Goal: Task Accomplishment & Management: Complete application form

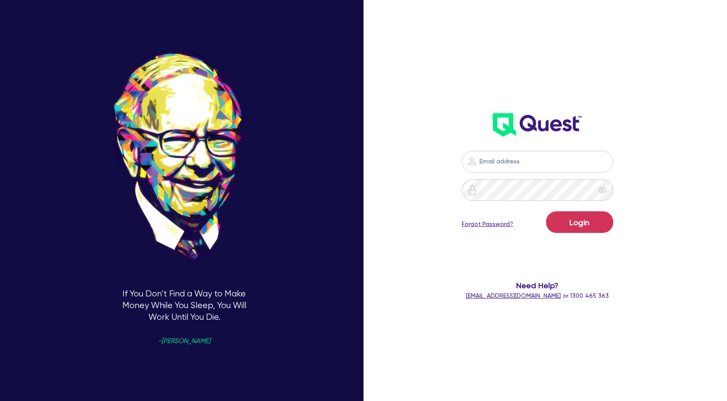
scroll to position [778, 0]
type input "[PERSON_NAME][EMAIL_ADDRESS][DOMAIN_NAME]"
click at [596, 228] on button "Login" at bounding box center [579, 223] width 67 height 22
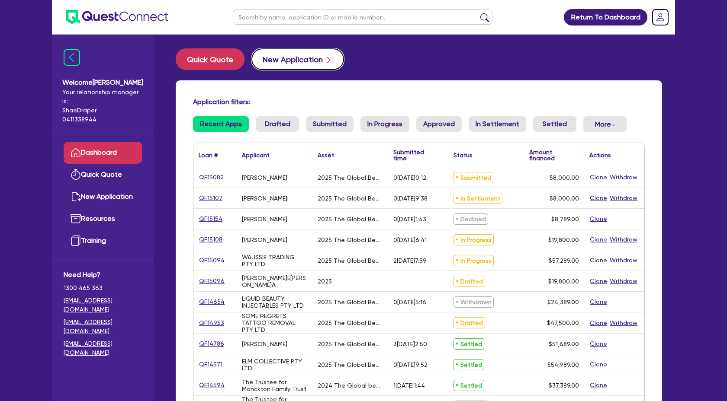
click at [295, 67] on button "New Application" at bounding box center [297, 59] width 93 height 22
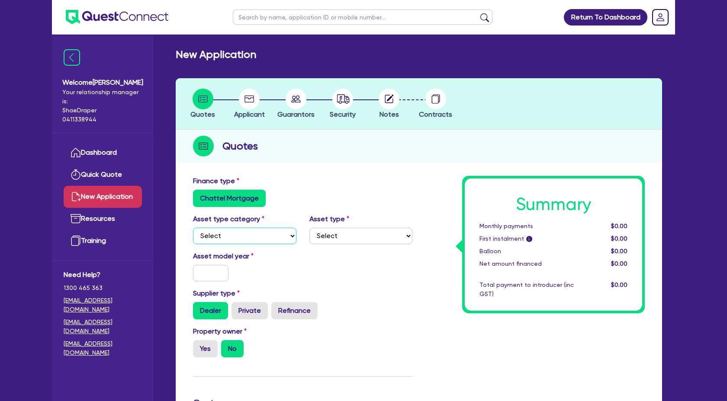
click at [294, 234] on select "Select Cars and light trucks Primary assets Secondary assets Tertiary assets" at bounding box center [244, 236] width 103 height 16
select select "TERTIARY_ASSETS"
click at [193, 228] on select "Select Cars and light trucks Primary assets Secondary assets Tertiary assets" at bounding box center [244, 236] width 103 height 16
click at [360, 234] on select "Select" at bounding box center [360, 236] width 103 height 16
select select "BEAUTY_EQUIPMENT"
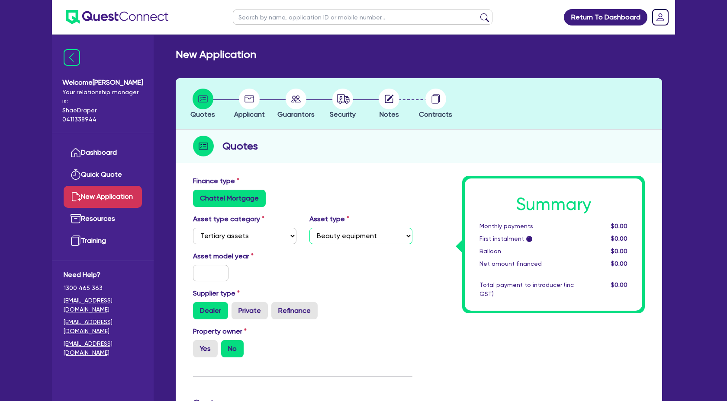
click at [309, 228] on select "Select Beauty equipment IT equipment IT software Watercraft Other" at bounding box center [360, 236] width 103 height 16
click at [211, 270] on input "text" at bounding box center [210, 273] width 35 height 16
type input "2025"
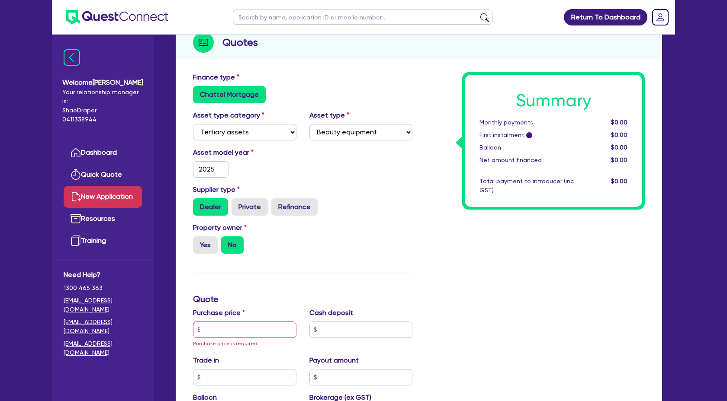
scroll to position [106, 0]
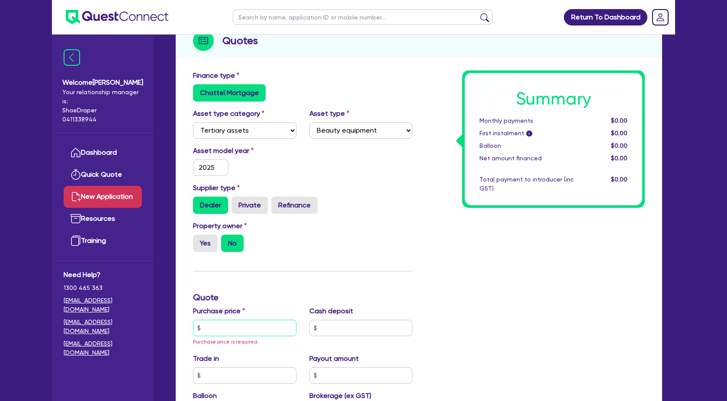
click at [216, 327] on input "text" at bounding box center [244, 328] width 103 height 16
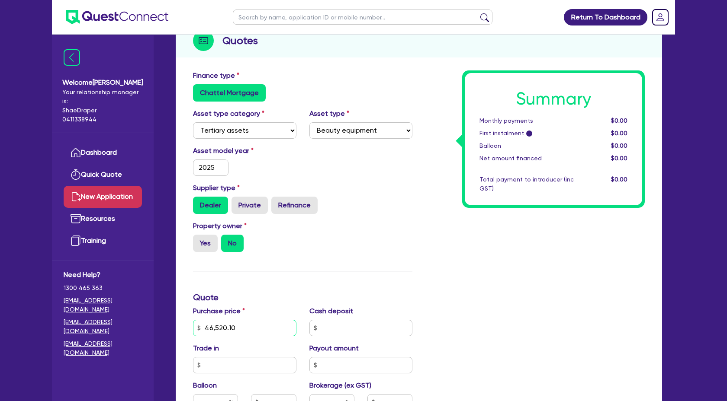
type input "46,520.10"
click at [530, 330] on div "Summary Monthly payments $0.00 First instalment i $0.00 Balloon $0.00 Net amoun…" at bounding box center [535, 328] width 232 height 515
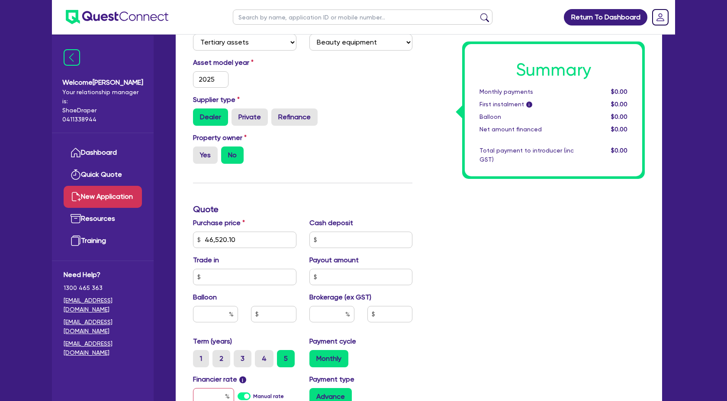
scroll to position [199, 0]
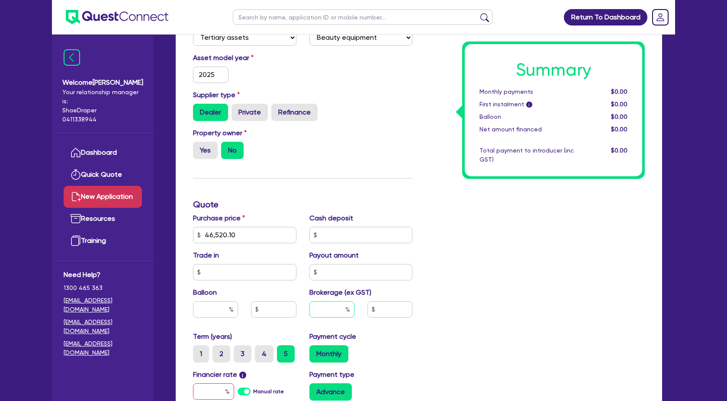
click at [335, 313] on input "text" at bounding box center [331, 310] width 45 height 16
type input "4"
click at [545, 265] on div "Summary Monthly payments $0.00 First instalment i $0.00 Balloon $0.00 Net amoun…" at bounding box center [535, 235] width 232 height 515
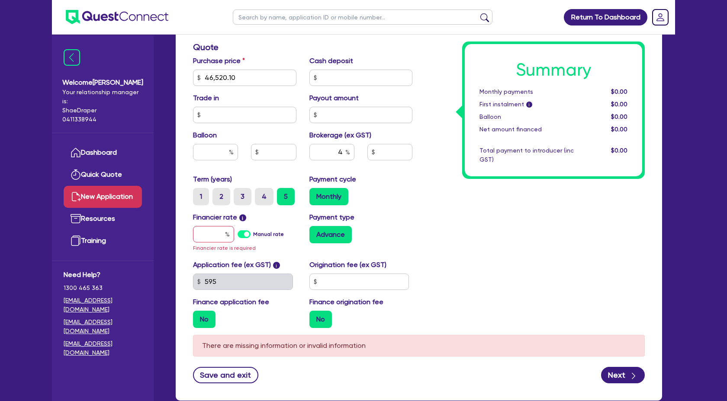
scroll to position [361, 0]
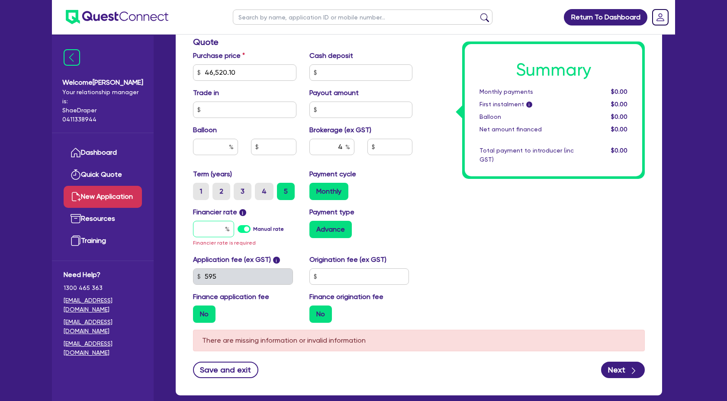
click at [207, 231] on input "text" at bounding box center [213, 229] width 41 height 16
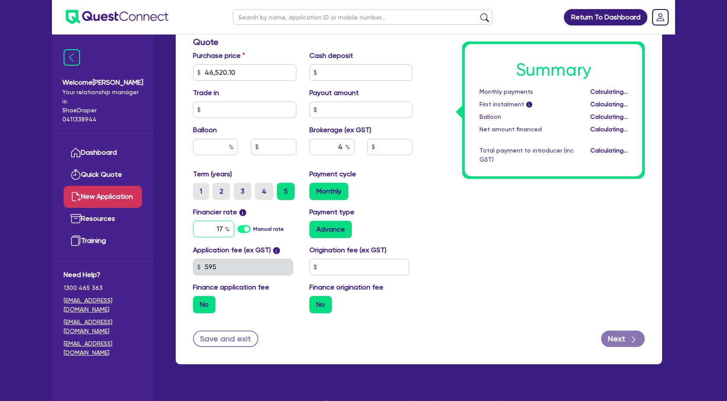
type input "17."
type input "1,860.8"
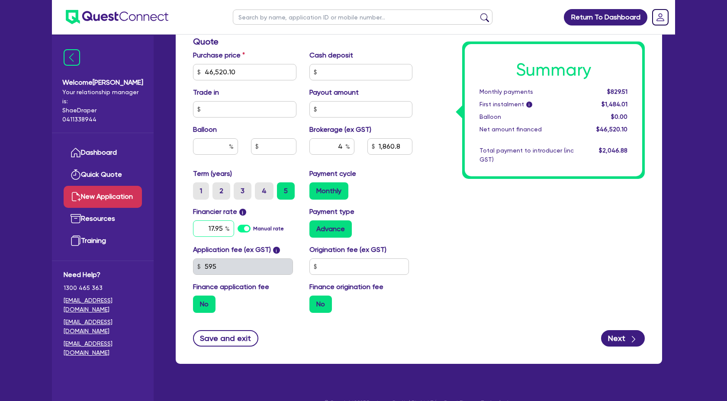
type input "17.95"
click at [548, 279] on div "Summary Monthly payments $829.51 First instalment i $1,484.01 Balloon $0.00 Net…" at bounding box center [535, 67] width 232 height 506
click at [628, 340] on button "Next" at bounding box center [623, 339] width 44 height 16
type input "1,860.8"
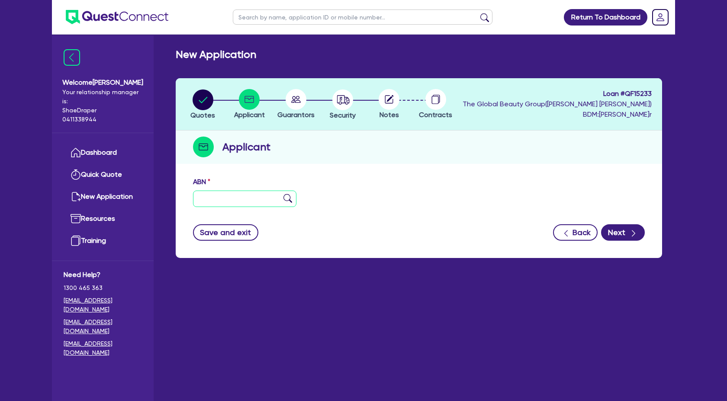
click at [229, 202] on input "text" at bounding box center [244, 199] width 103 height 16
paste input "98 678 110 784"
click at [280, 200] on input "98 678 110 784" at bounding box center [244, 199] width 103 height 16
type input "98 678 110 784"
click at [296, 199] on div "ABN 98 678 110 784" at bounding box center [244, 192] width 116 height 30
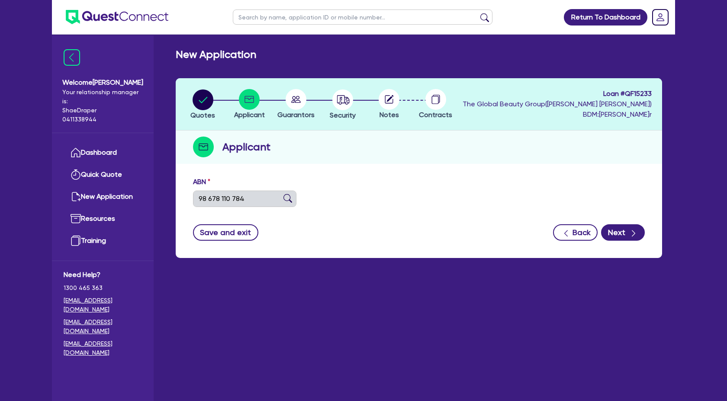
type input "EB TOOWOOMBA PTY LTD"
type input "Ella Bache Toowoomba"
select select "COMPANY"
type input "12/06/2024"
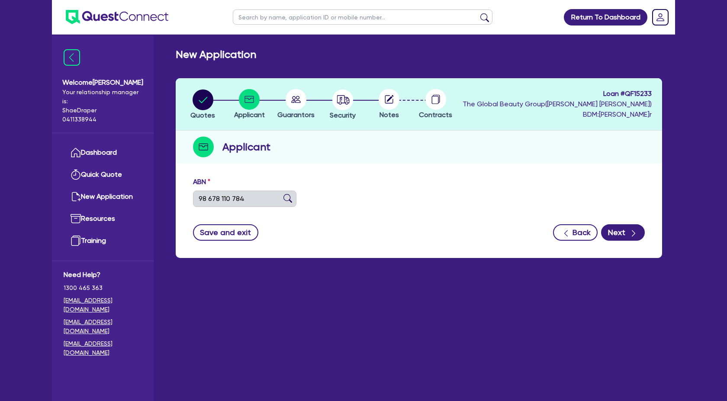
click at [287, 197] on img at bounding box center [287, 198] width 9 height 9
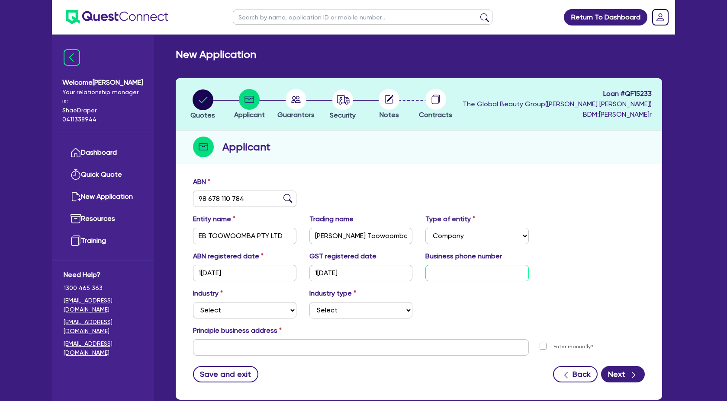
click at [449, 279] on div "ABN registered date 12/06/2024 GST registered date 12/06/2024 Business phone nu…" at bounding box center [419, 303] width 452 height 105
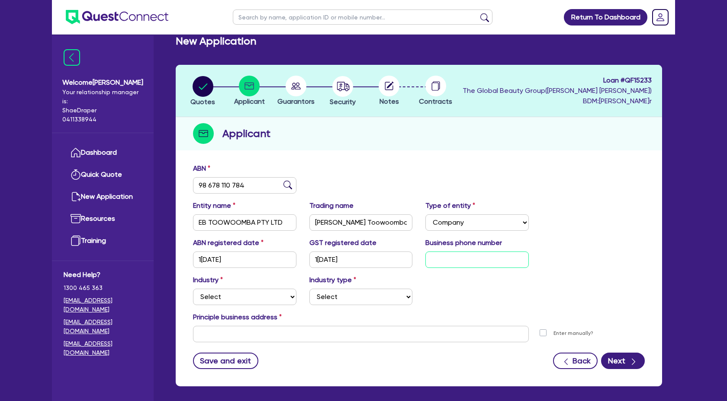
paste input "02 9432 5000"
type input "02 9432 5000"
click at [228, 295] on select "Select Accomodation & Food Services Administrative & Support Services Agricultu…" at bounding box center [244, 297] width 103 height 16
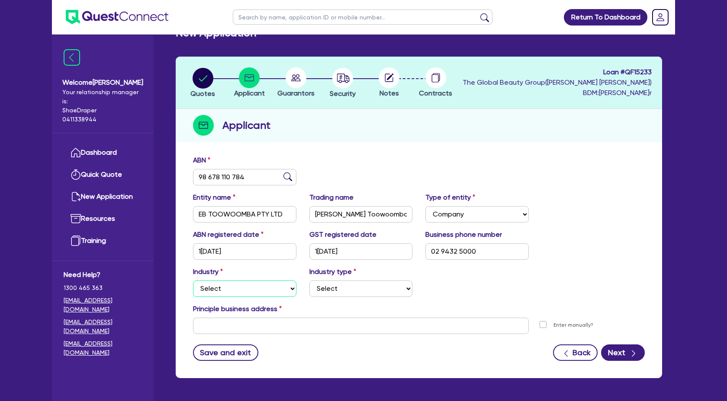
select select "HEALTH_BEAUTY"
click at [193, 281] on select "Select Accomodation & Food Services Administrative & Support Services Agricultu…" at bounding box center [244, 289] width 103 height 16
click at [359, 291] on select "Select Chiropractic, Osteopathic Services Cosmetics Supplies Day Spas, Health R…" at bounding box center [360, 289] width 103 height 16
select select "OTHER_HEALTH_BEAUTY"
click at [309, 281] on select "Select Chiropractic, Osteopathic Services Cosmetics Supplies Day Spas, Health R…" at bounding box center [360, 289] width 103 height 16
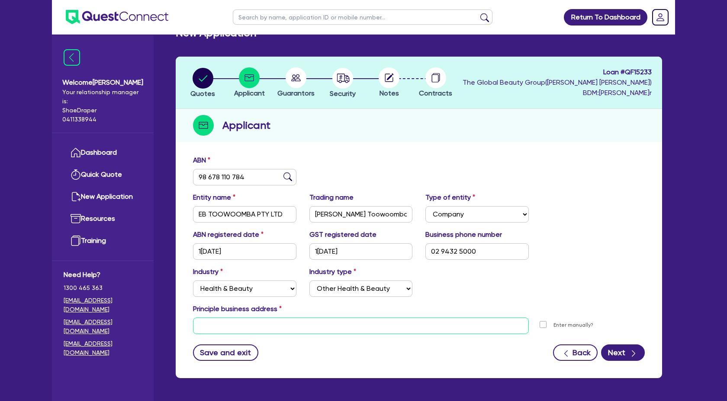
drag, startPoint x: 227, startPoint y: 323, endPoint x: 231, endPoint y: 327, distance: 5.2
click at [227, 324] on input "text" at bounding box center [361, 326] width 336 height 16
paste input "532 Ruthven Street (Next to Burke and Wills Hotel) Toowoomba, QLD 4350"
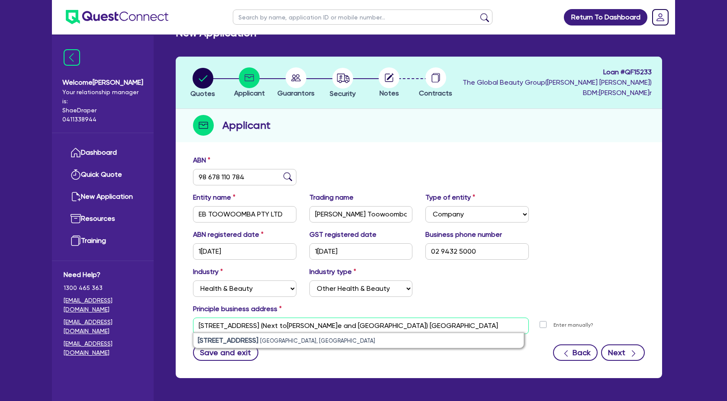
type input "532 Ruthven Street (Next to Burke and Wills Hotel) Toowoomba, QLD 4350"
click at [623, 349] on button "Next" at bounding box center [623, 353] width 44 height 16
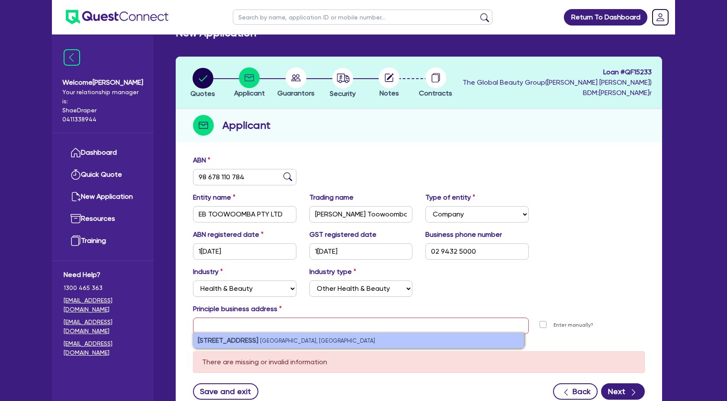
click at [279, 342] on small "Toowoomba City QLD, Australia" at bounding box center [317, 341] width 115 height 6
type input "532 Ruthven St Toowoomba City QLD 4350"
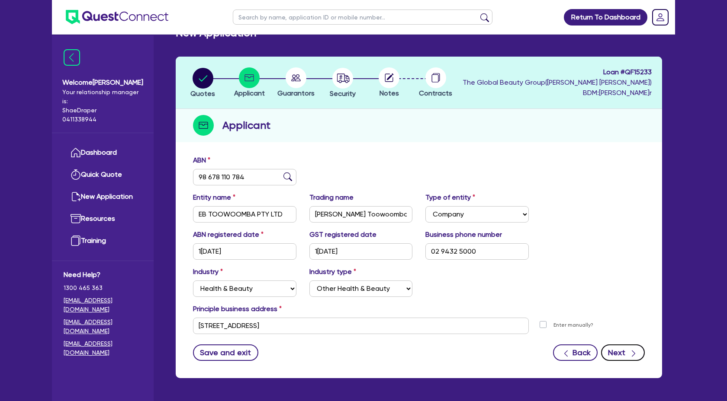
click at [633, 355] on icon "button" at bounding box center [633, 354] width 3 height 6
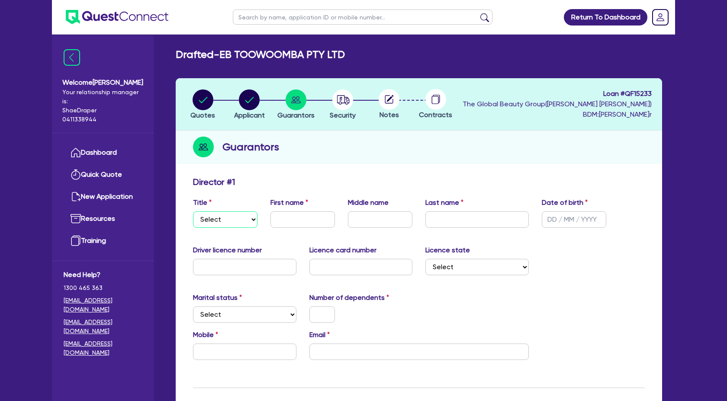
click at [239, 225] on select "Select Mr Mrs Ms Miss Dr" at bounding box center [225, 220] width 64 height 16
click at [247, 221] on select "Select Mr Mrs Ms Miss Dr" at bounding box center [225, 220] width 64 height 16
select select "MRS"
click at [193, 212] on select "Select Mr Mrs Ms Miss Dr" at bounding box center [225, 220] width 64 height 16
click at [288, 220] on input "text" at bounding box center [302, 220] width 64 height 16
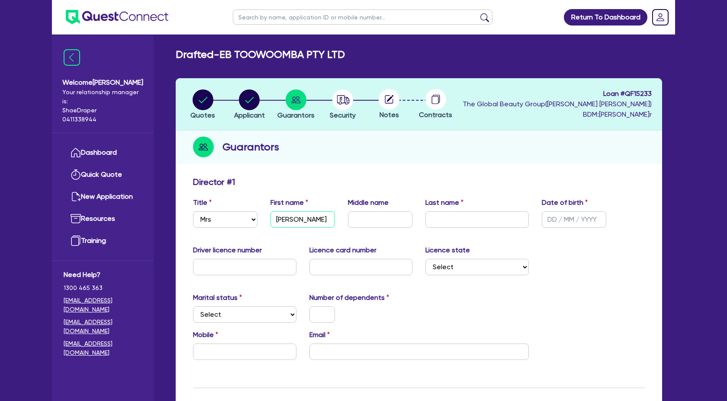
type input "Joanne"
type input "Maree"
click at [458, 225] on input "text" at bounding box center [476, 220] width 103 height 16
type input "Gipps"
click at [561, 218] on input "text" at bounding box center [574, 220] width 64 height 16
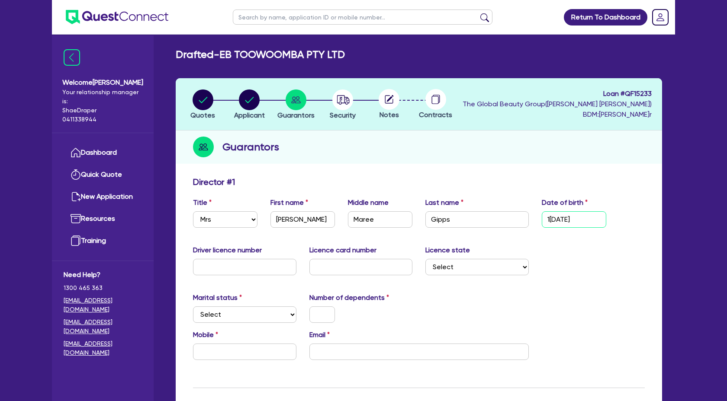
type input "18/04/1983"
click at [286, 265] on input "text" at bounding box center [244, 267] width 103 height 16
type input "075254749"
click at [332, 273] on input "text" at bounding box center [360, 267] width 103 height 16
type input "B2B07BEE0E"
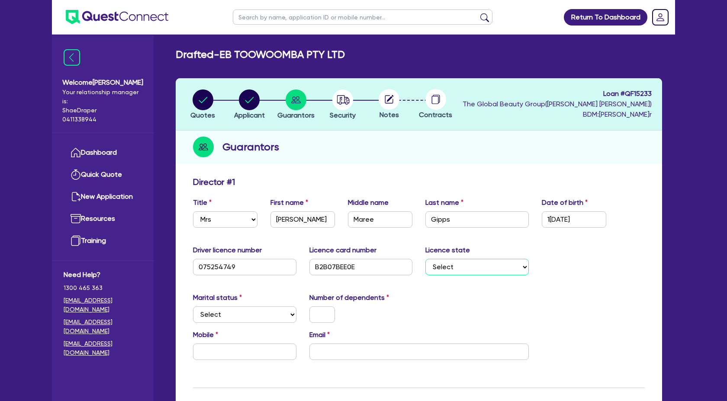
click at [511, 269] on select "Select NSW VIC QLD TAS ACT SA NT WA" at bounding box center [476, 267] width 103 height 16
click at [425, 259] on select "Select NSW VIC QLD TAS ACT SA NT WA" at bounding box center [476, 267] width 103 height 16
click at [492, 265] on select "Select NSW VIC QLD TAS ACT SA NT WA" at bounding box center [476, 267] width 103 height 16
select select "QLD"
click at [425, 259] on select "Select NSW VIC QLD TAS ACT SA NT WA" at bounding box center [476, 267] width 103 height 16
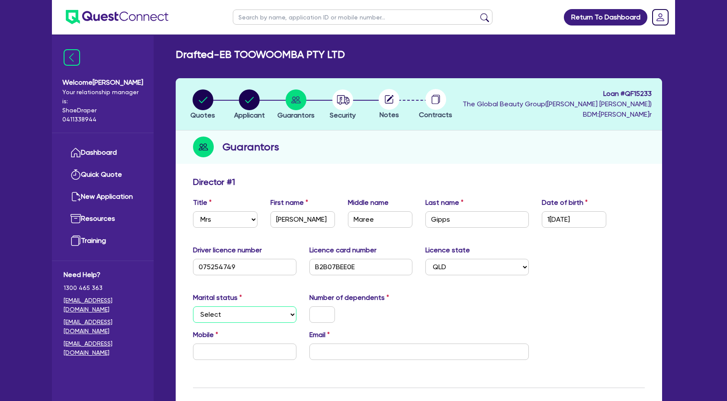
click at [260, 311] on select "Select Single Married De Facto / Partner" at bounding box center [244, 315] width 103 height 16
select select "MARRIED"
click at [193, 307] on select "Select Single Married De Facto / Partner" at bounding box center [244, 315] width 103 height 16
click at [323, 314] on input "text" at bounding box center [322, 315] width 26 height 16
type input "0"
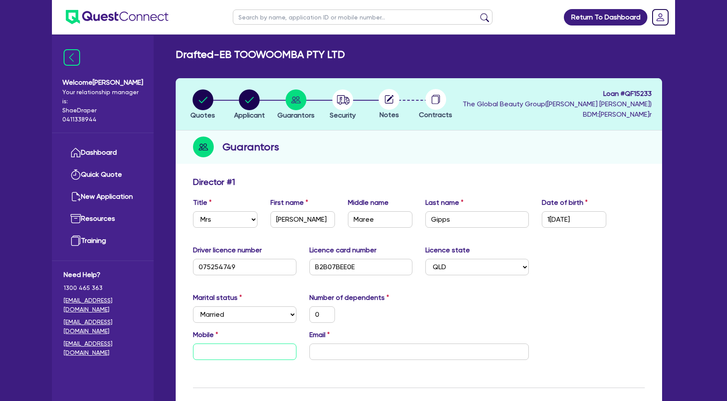
click at [215, 348] on input "text" at bounding box center [244, 352] width 103 height 16
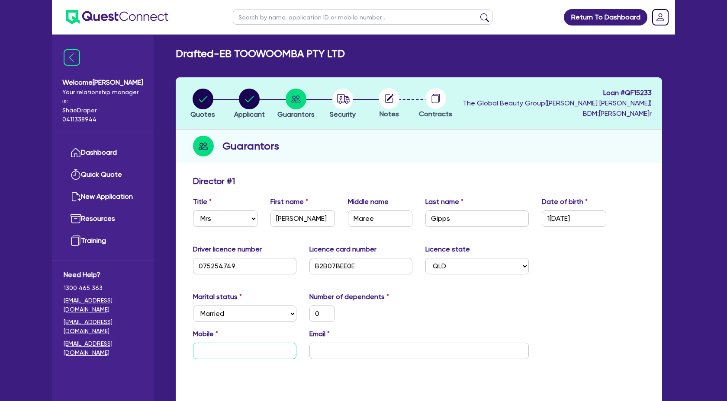
paste input "0432 844 572"
type input "0"
type input "0432 844 572"
click at [343, 355] on input "email" at bounding box center [418, 351] width 219 height 16
paste input "jmbidgood@gmail.com"
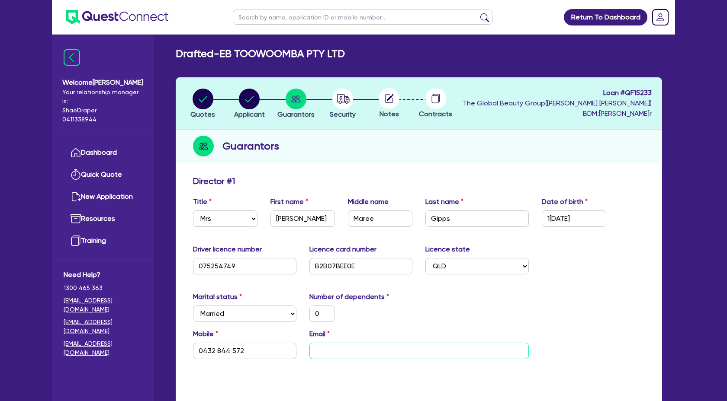
type input "0"
type input "0432 844 572"
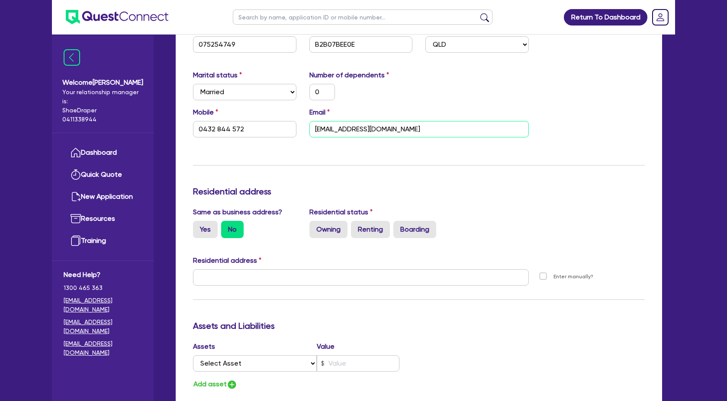
scroll to position [223, 0]
type input "jmbidgood@gmail.com"
click at [333, 234] on label "Owning" at bounding box center [328, 229] width 38 height 17
click at [315, 226] on input "Owning" at bounding box center [312, 224] width 6 height 6
radio input "true"
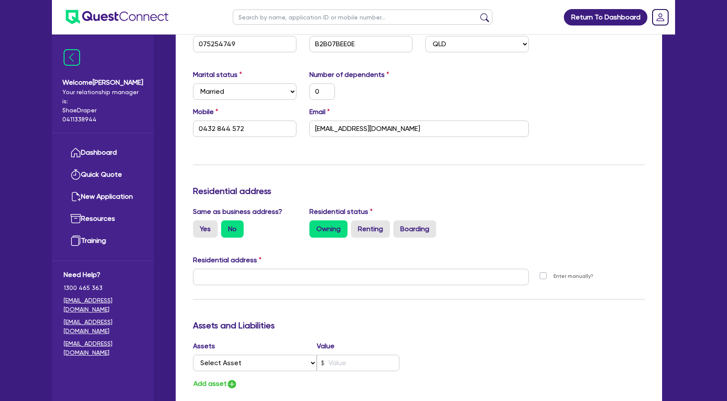
type input "0"
type input "0432 844 572"
drag, startPoint x: 266, startPoint y: 287, endPoint x: 268, endPoint y: 283, distance: 4.7
click at [266, 287] on div at bounding box center [360, 280] width 349 height 23
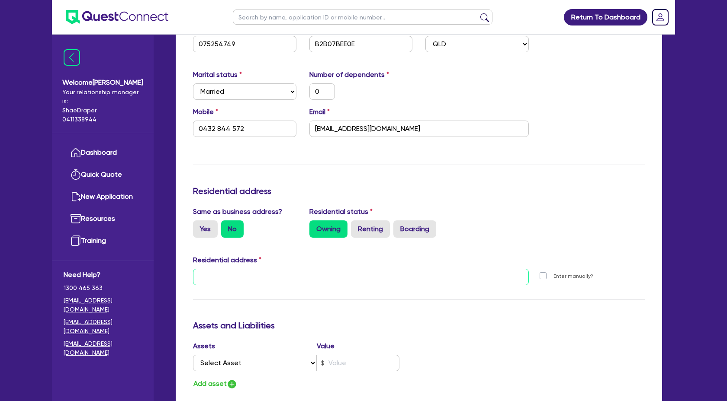
click at [275, 276] on input "text" at bounding box center [361, 277] width 336 height 16
paste input "48 Honeyeater Drive - Highfields QLD 4352"
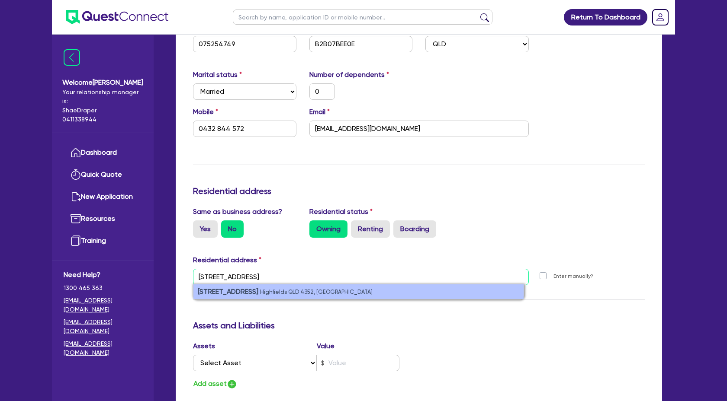
type input "48 Honeyeater Drive - Highfields QLD 4352"
click at [333, 293] on small "Highfields QLD 4352, Australia" at bounding box center [316, 292] width 112 height 6
type input "0"
type input "0432 844 572"
type input "48 Honeyeater Dr Highfields QLD 4352"
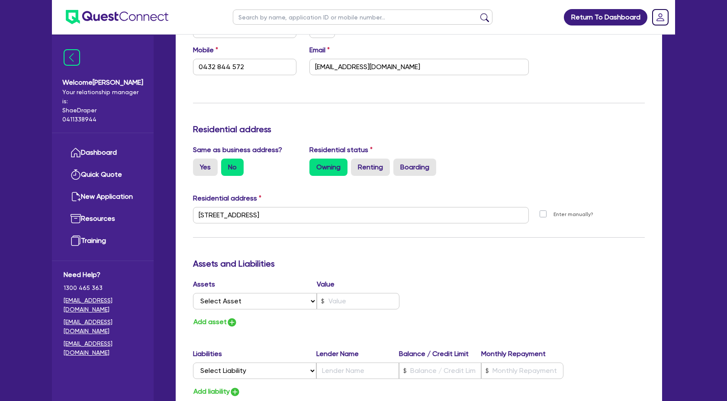
scroll to position [286, 0]
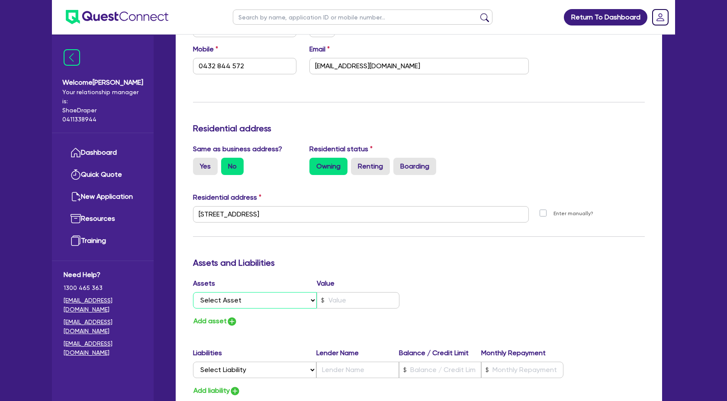
click at [309, 301] on select "Select Asset Cash Property Investment property Vehicle Truck Trailer Equipment …" at bounding box center [255, 300] width 124 height 16
select select "CASH"
click at [193, 292] on select "Select Asset Cash Property Investment property Vehicle Truck Trailer Equipment …" at bounding box center [255, 300] width 124 height 16
type input "0"
type input "0432 844 572"
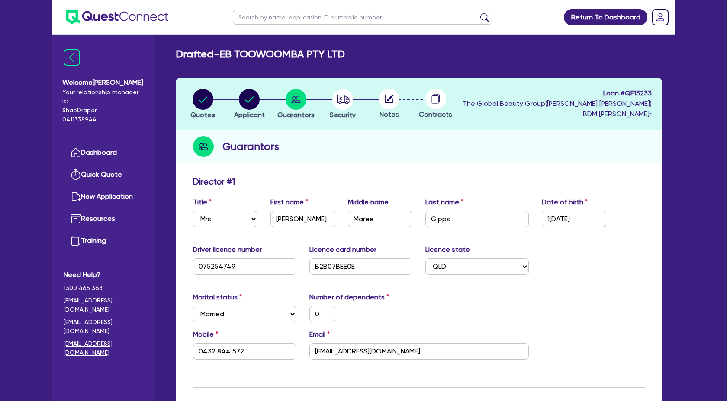
scroll to position [0, 0]
click at [253, 106] on circle "button" at bounding box center [249, 100] width 21 height 21
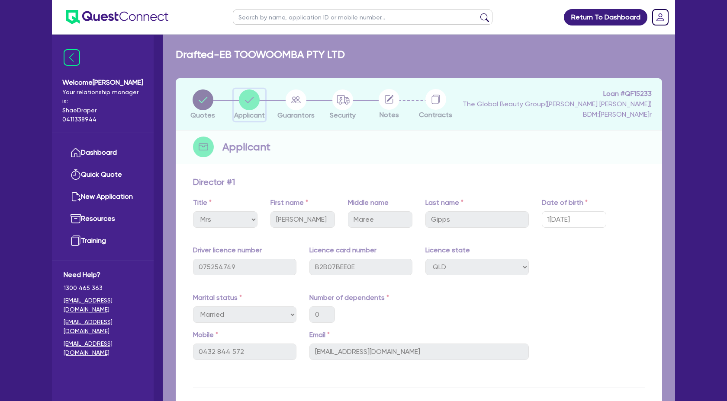
select select "COMPANY"
select select "HEALTH_BEAUTY"
select select "OTHER_HEALTH_BEAUTY"
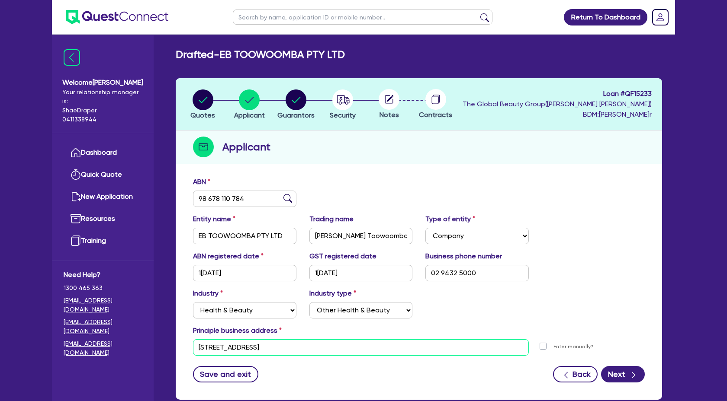
type textarea "0"
drag, startPoint x: 358, startPoint y: 348, endPoint x: 113, endPoint y: 337, distance: 245.5
click at [113, 337] on div "Welcome Claire Your relationship manager is: Shae Draper 0411338944 Dashboard Q…" at bounding box center [363, 226] width 623 height 453
paste input "Suite 2, 532 Ruthven Street, Toowoomba City"
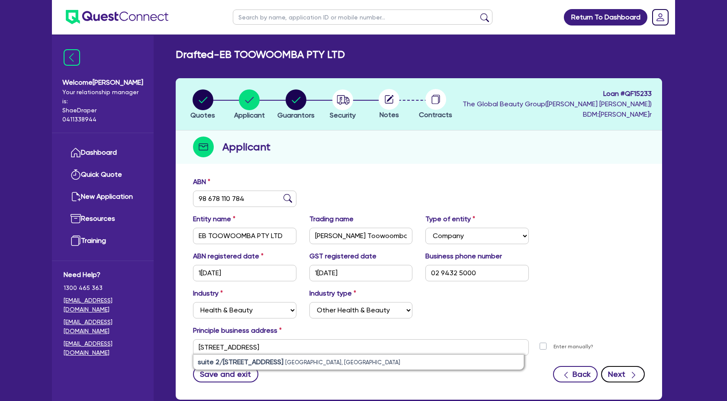
click at [614, 376] on button "Next" at bounding box center [623, 374] width 44 height 16
type input "532 Ruthven St Toowoomba City QLD 4350"
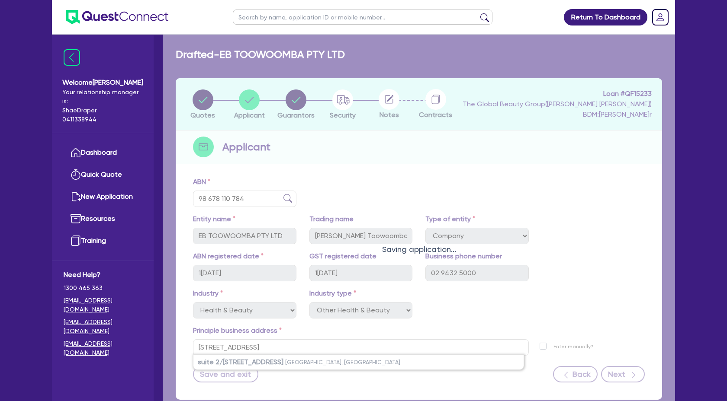
select select "MRS"
select select "QLD"
select select "MARRIED"
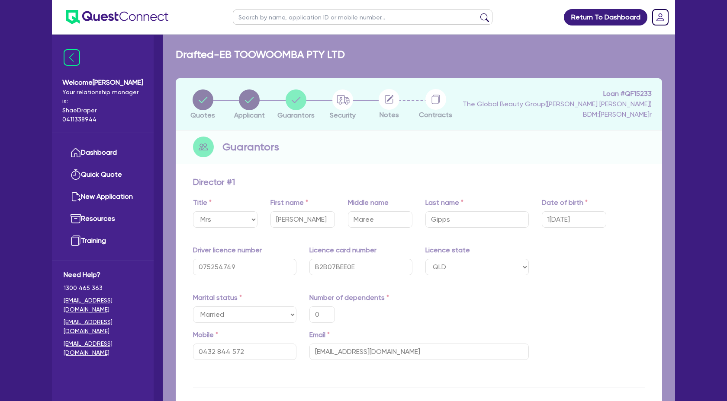
type input "0"
type input "0432 844 572"
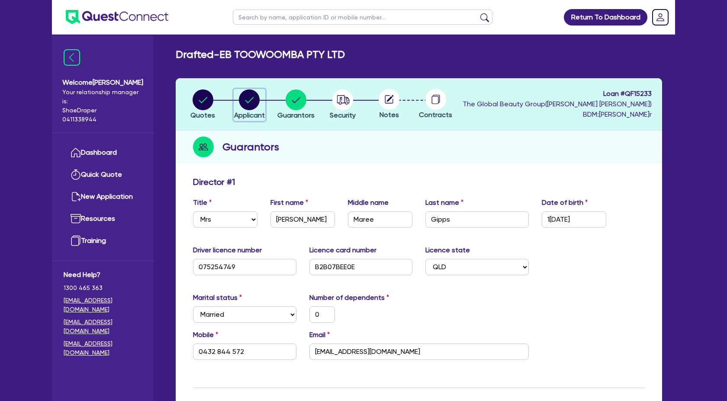
click at [257, 102] on circle "button" at bounding box center [249, 100] width 21 height 21
select select "COMPANY"
select select "HEALTH_BEAUTY"
select select "OTHER_HEALTH_BEAUTY"
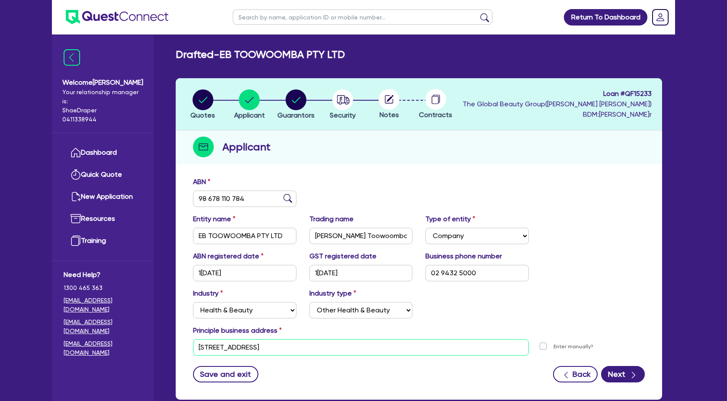
drag, startPoint x: 358, startPoint y: 343, endPoint x: 206, endPoint y: 352, distance: 152.1
click at [206, 352] on input "532 Ruthven St Toowoomba City QLD 4350" at bounding box center [361, 348] width 336 height 16
paste input "Suite 2, 532 Ruthven Street, Toowoomba City"
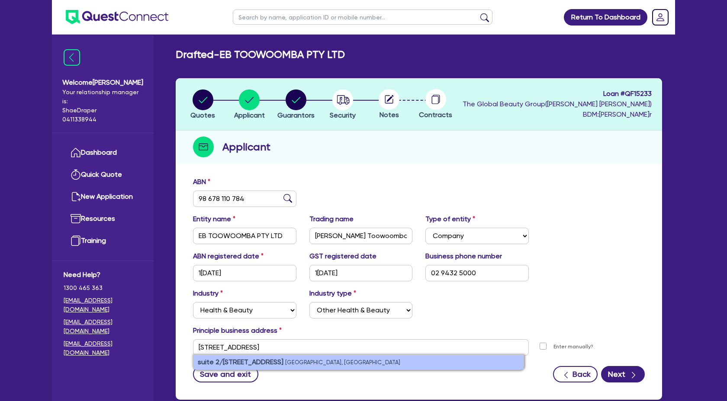
click at [209, 358] on strong "suite 2/532 Ruthven Street" at bounding box center [241, 362] width 86 height 8
type input "suite 2 532 Ruthven St Toowoomba City QLD 4350"
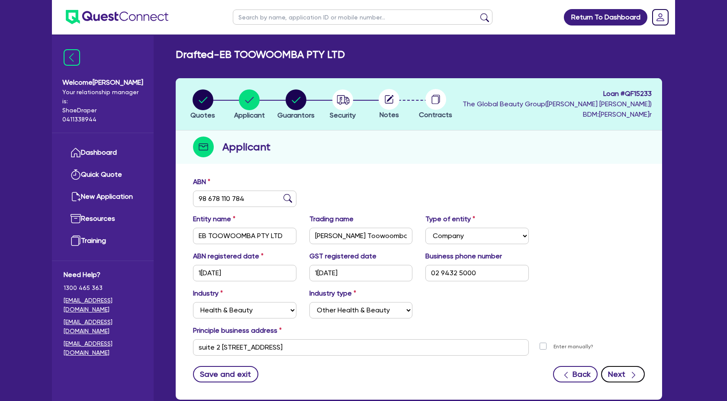
click at [627, 375] on button "Next" at bounding box center [623, 374] width 44 height 16
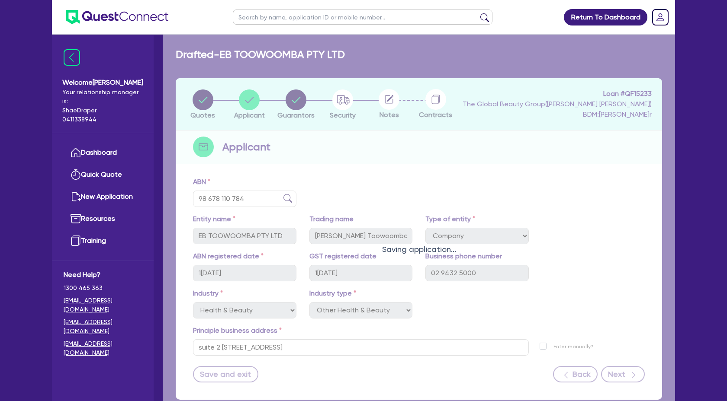
select select "MRS"
select select "QLD"
select select "MARRIED"
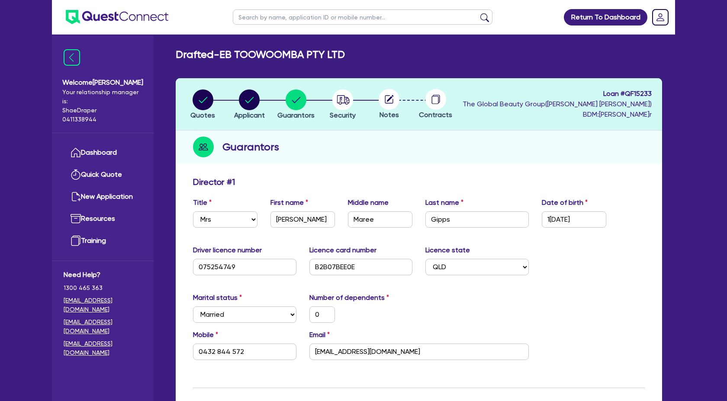
type input "0"
type input "0432 844 572"
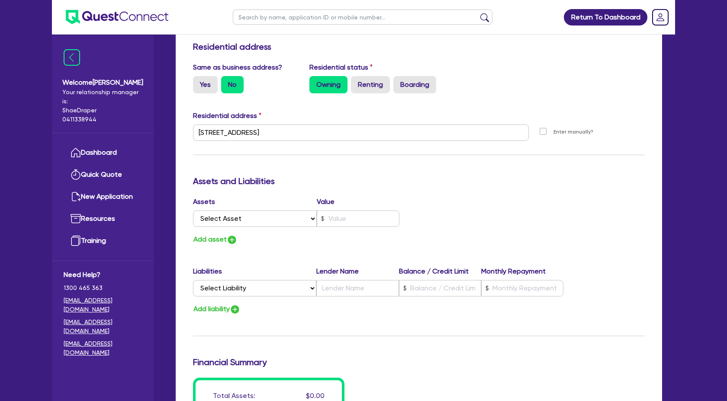
scroll to position [369, 0]
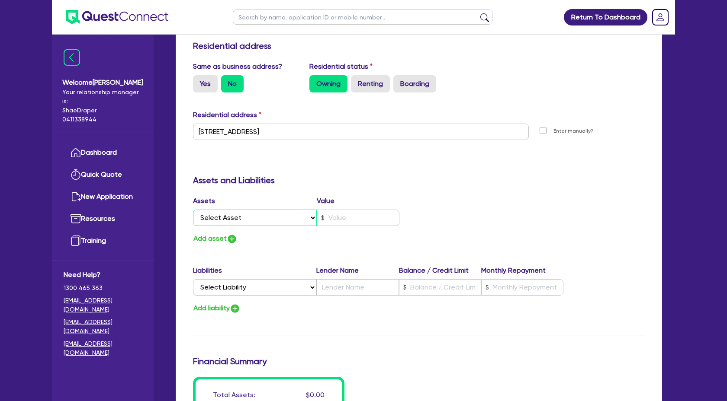
click at [311, 214] on select "Select Asset Cash Property Investment property Vehicle Truck Trailer Equipment …" at bounding box center [255, 218] width 124 height 16
select select "CASH"
click at [193, 210] on select "Select Asset Cash Property Investment property Vehicle Truck Trailer Equipment …" at bounding box center [255, 218] width 124 height 16
type input "0"
type input "0432 844 572"
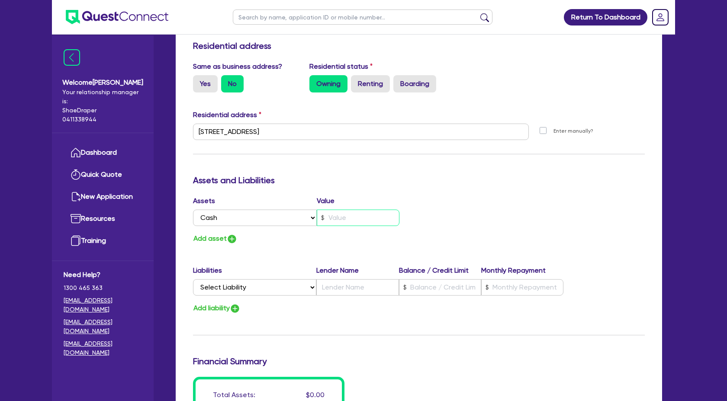
click at [344, 215] on input "text" at bounding box center [358, 218] width 83 height 16
type input "0"
type input "0432 844 572"
type input "1"
type input "0"
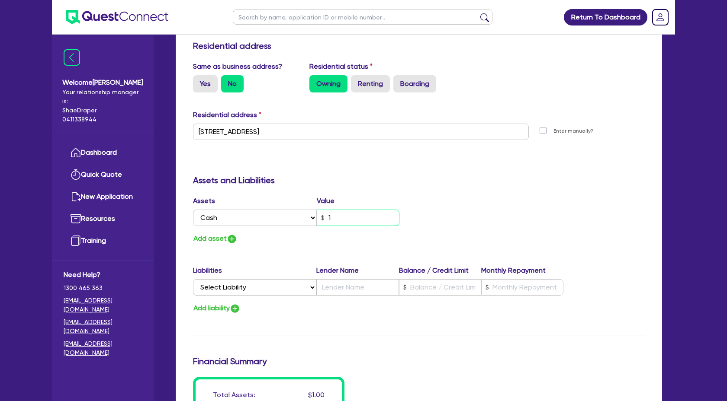
type input "0432 844 572"
type input "18"
type input "0"
type input "0432 844 572"
type input "180"
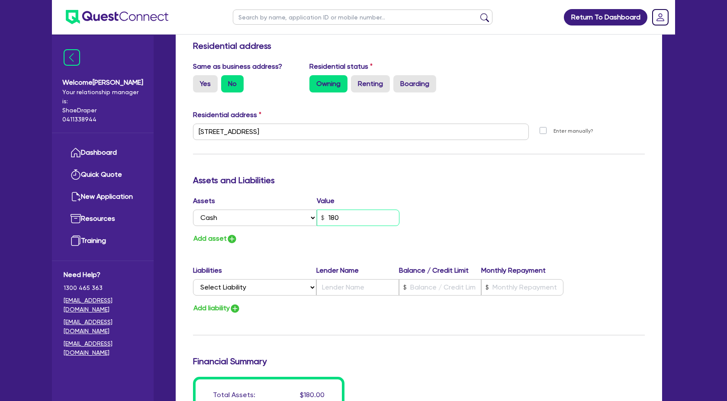
type input "0"
type input "0432 844 572"
type input "1,800"
type input "0"
type input "0432 844 572"
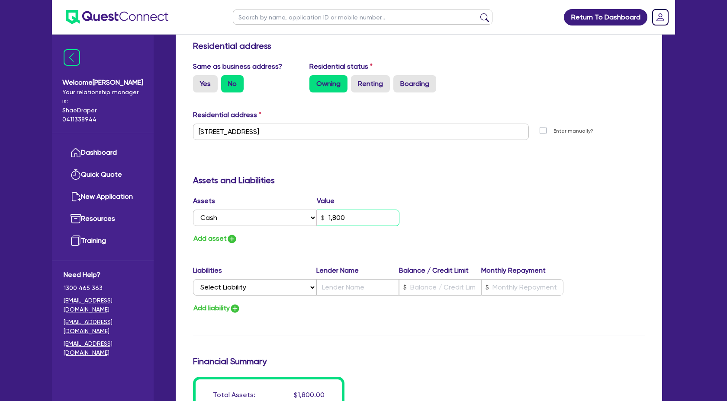
type input "18,000"
type input "0"
type input "0432 844 572"
type input "180,000"
click at [233, 240] on img "button" at bounding box center [232, 239] width 10 height 10
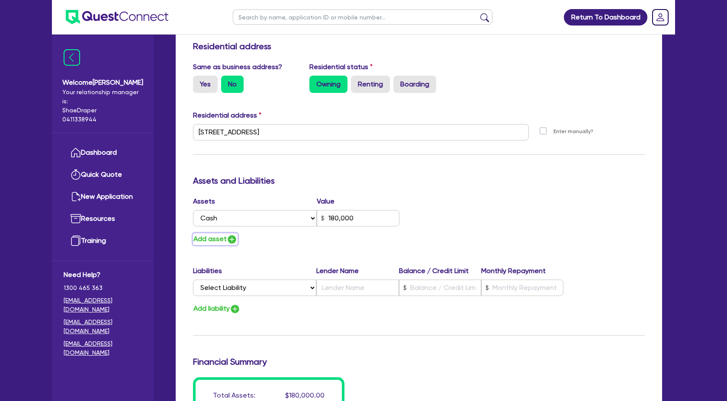
type input "0"
type input "0432 844 572"
type input "180,000"
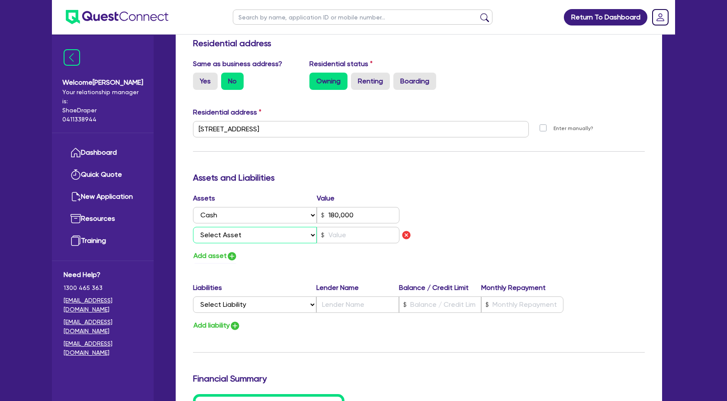
click at [260, 234] on select "Select Asset Cash Property Investment property Vehicle Truck Trailer Equipment …" at bounding box center [255, 235] width 124 height 16
select select "PROPERTY"
click at [193, 227] on select "Select Asset Cash Property Investment property Vehicle Truck Trailer Equipment …" at bounding box center [255, 235] width 124 height 16
type input "0"
type input "0432 844 572"
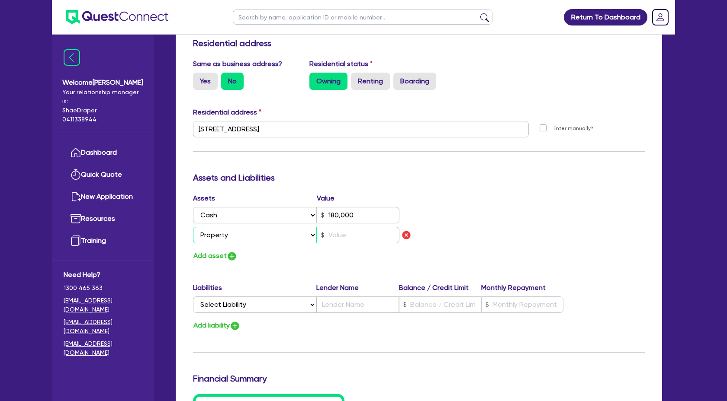
type input "180,000"
click at [359, 240] on input "text" at bounding box center [358, 235] width 83 height 16
paste input "950,000"
type input "0"
type input "0432 844 572"
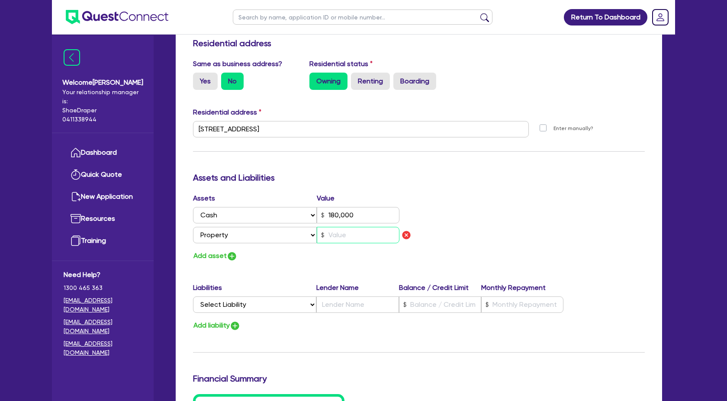
type input "180,000"
type input "950,000"
click at [231, 256] on img "button" at bounding box center [232, 256] width 10 height 10
type input "0"
type input "0432 844 572"
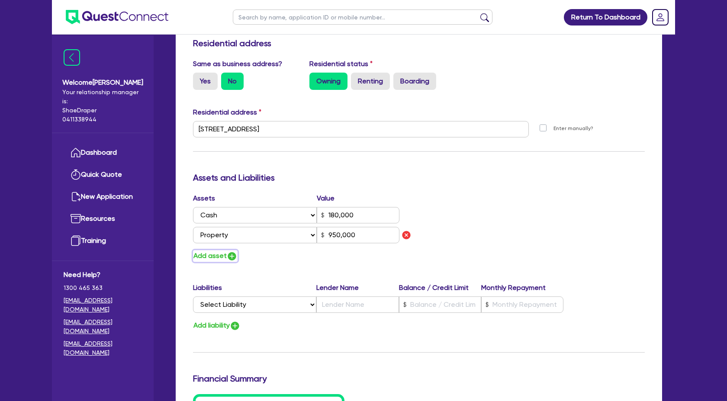
type input "180,000"
type input "950,000"
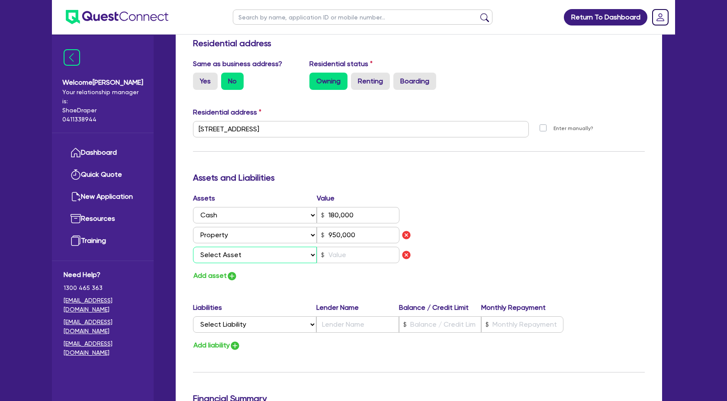
click at [278, 253] on select "Select Asset Cash Property Investment property Vehicle Truck Trailer Equipment …" at bounding box center [255, 255] width 124 height 16
select select "VEHICLE"
click at [193, 247] on select "Select Asset Cash Property Investment property Vehicle Truck Trailer Equipment …" at bounding box center [255, 255] width 124 height 16
type input "0"
type input "0432 844 572"
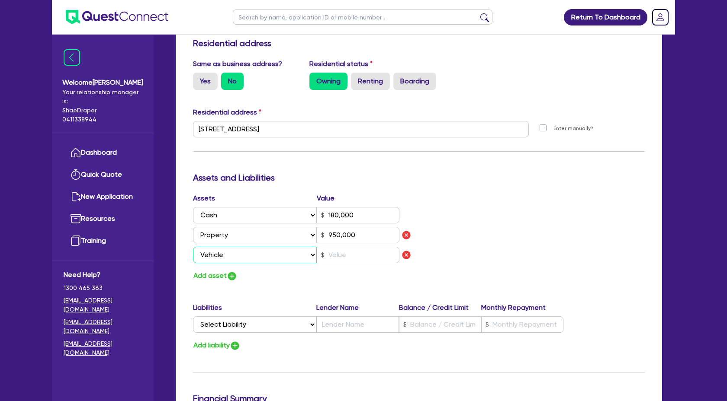
type input "180,000"
type input "950,000"
click at [351, 250] on input "text" at bounding box center [358, 255] width 83 height 16
type input "0"
type input "0432 844 572"
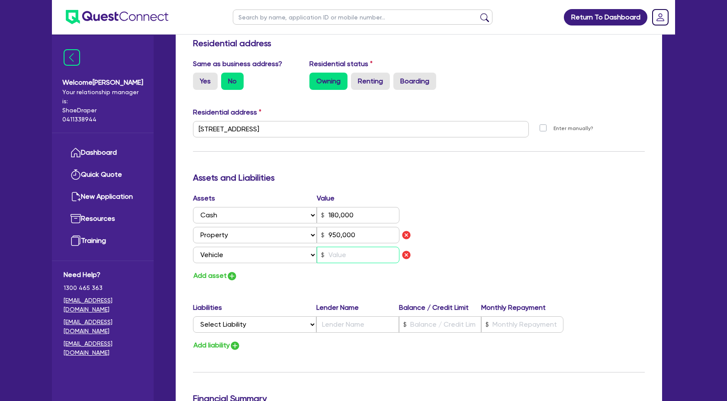
type input "180,000"
type input "950,000"
type input "3"
type input "0"
type input "0432 844 572"
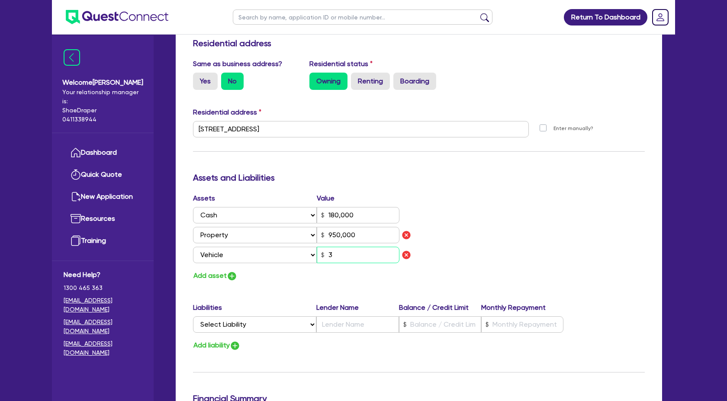
type input "180,000"
type input "950,000"
type input "32"
type input "0"
type input "0432 844 572"
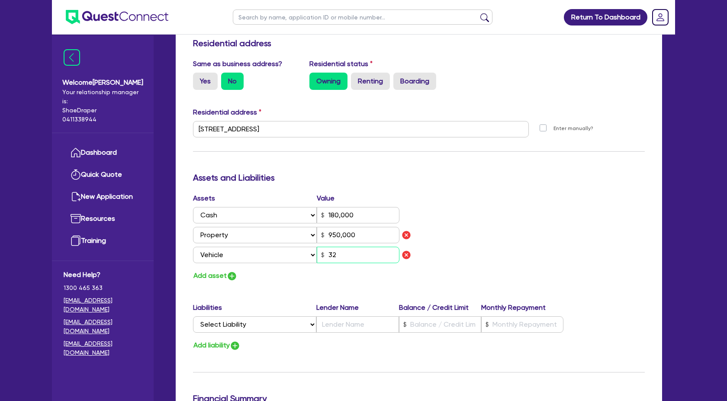
type input "180,000"
type input "950,000"
type input "320"
type input "0"
type input "0432 844 572"
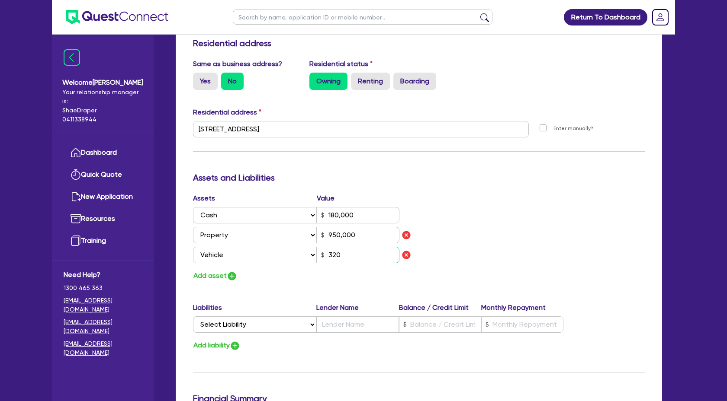
type input "180,000"
type input "950,000"
type input "3,200"
type input "0"
type input "0432 844 572"
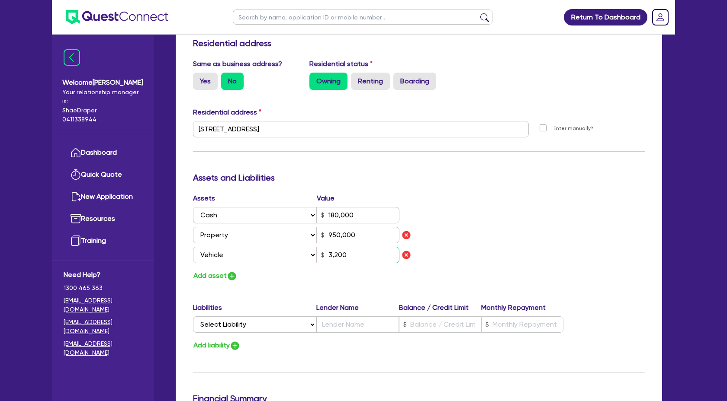
type input "180,000"
type input "950,000"
type input "32,000"
click at [549, 251] on div "Assets Value Select Asset Cash Property Investment property Vehicle Truck Trail…" at bounding box center [418, 237] width 465 height 89
click at [235, 276] on img "button" at bounding box center [232, 276] width 10 height 10
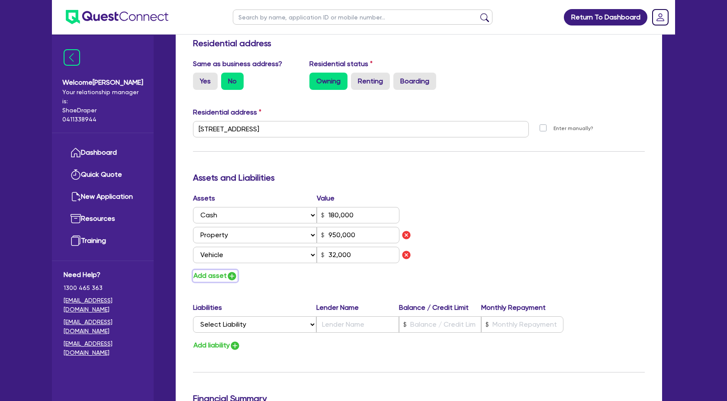
type input "0"
type input "0432 844 572"
type input "180,000"
type input "950,000"
type input "32,000"
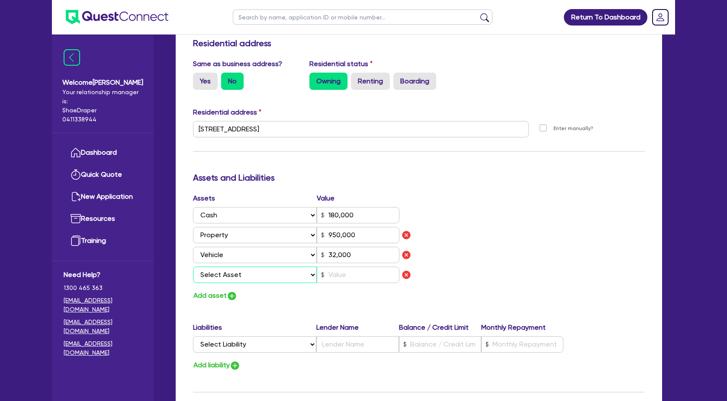
click at [249, 275] on select "Select Asset Cash Property Investment property Vehicle Truck Trailer Equipment …" at bounding box center [255, 275] width 124 height 16
select select "HOUSEHOLD_PERSONAL"
click at [193, 267] on select "Select Asset Cash Property Investment property Vehicle Truck Trailer Equipment …" at bounding box center [255, 275] width 124 height 16
type input "0"
type input "0432 844 572"
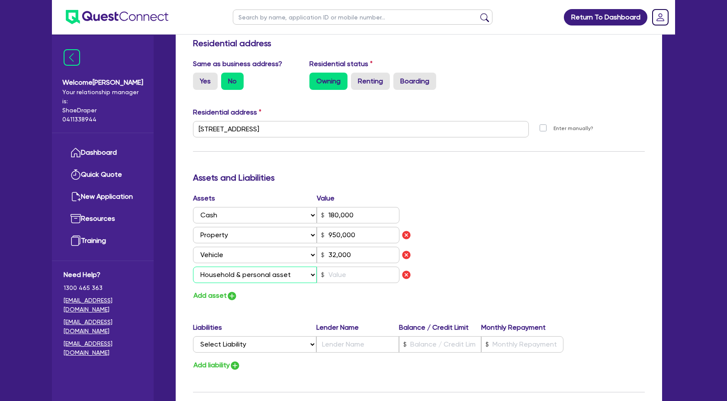
type input "180,000"
type input "950,000"
type input "32,000"
click at [359, 274] on input "text" at bounding box center [358, 275] width 83 height 16
type input "0"
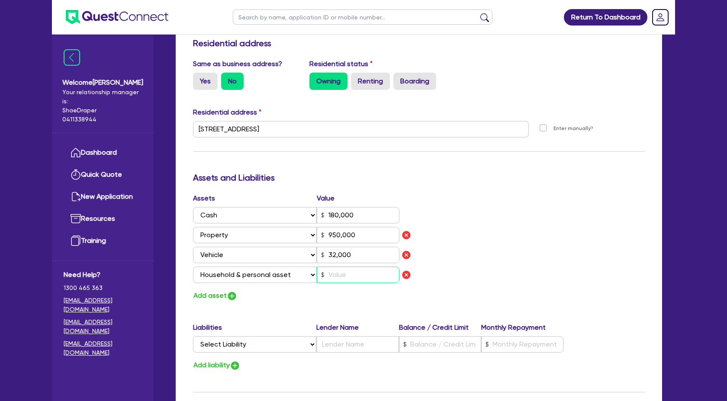
type input "0432 844 572"
type input "180,000"
type input "950,000"
type input "32,000"
type input "4"
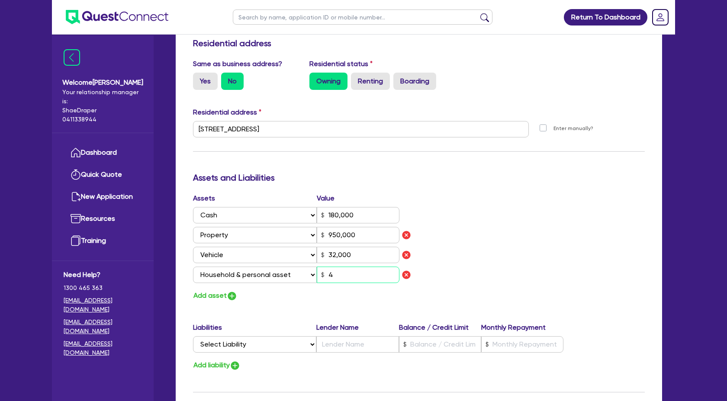
type input "0"
type input "0432 844 572"
type input "180,000"
type input "950,000"
type input "32,000"
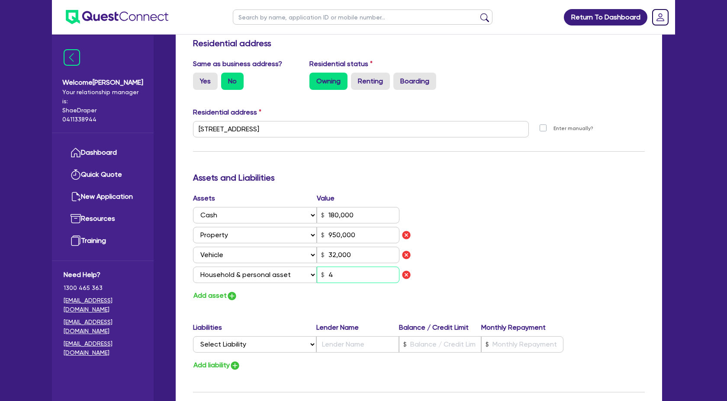
type input "45"
type input "0"
type input "0432 844 572"
type input "180,000"
type input "950,000"
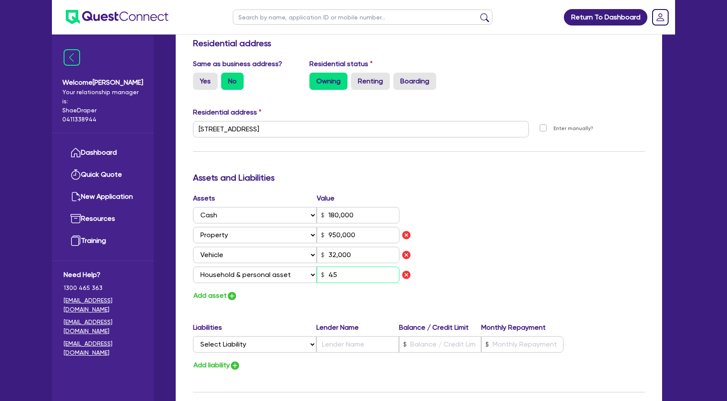
type input "32,000"
type input "450"
type input "0"
type input "0432 844 572"
type input "180,000"
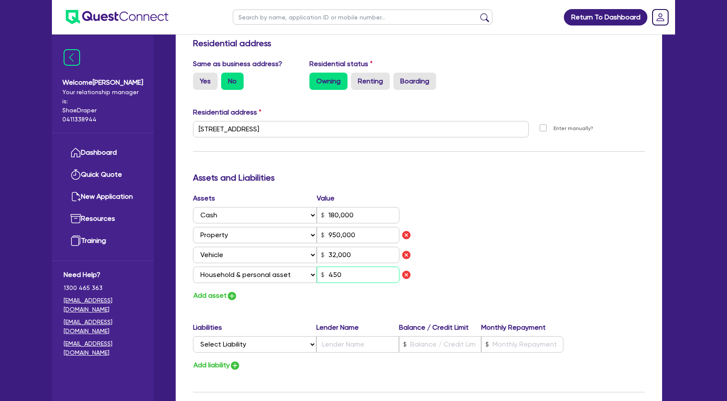
type input "950,000"
type input "32,000"
type input "4,500"
type input "0"
type input "0432 844 572"
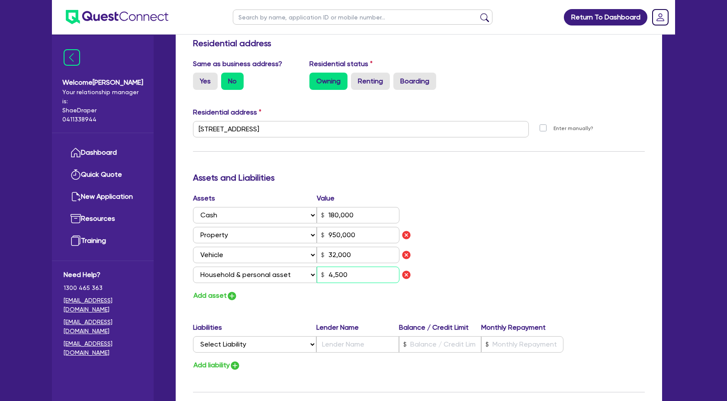
type input "180,000"
type input "950,000"
type input "32,000"
type input "45,000"
type input "0"
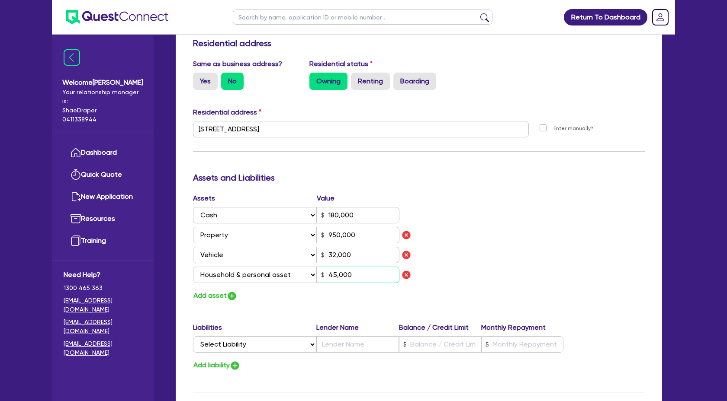
type input "0432 844 572"
type input "180,000"
type input "950,000"
type input "32,000"
type input "450,000"
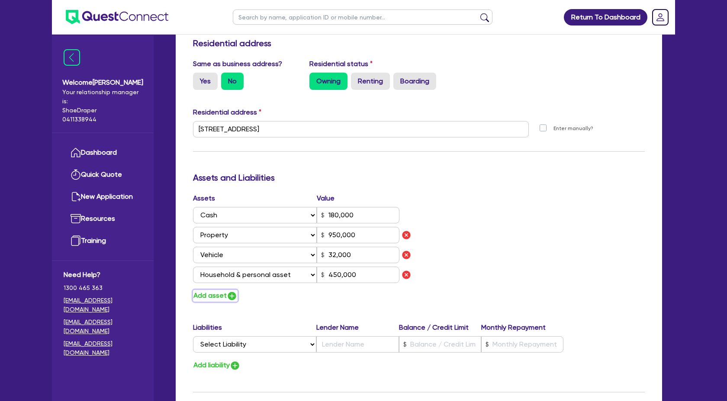
click at [236, 299] on img "button" at bounding box center [232, 296] width 10 height 10
type input "0"
type input "0432 844 572"
type input "180,000"
type input "950,000"
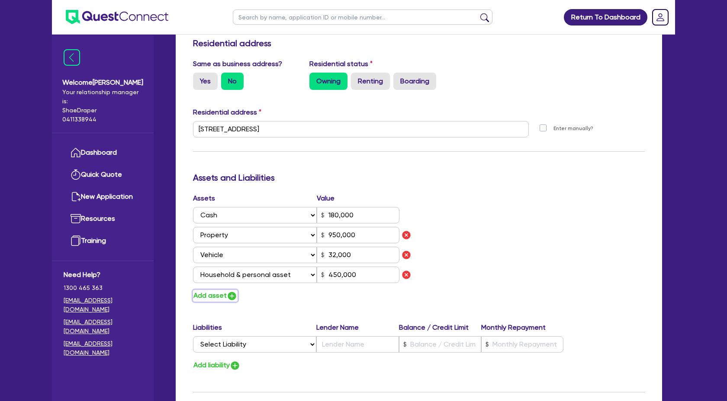
type input "32,000"
type input "450,000"
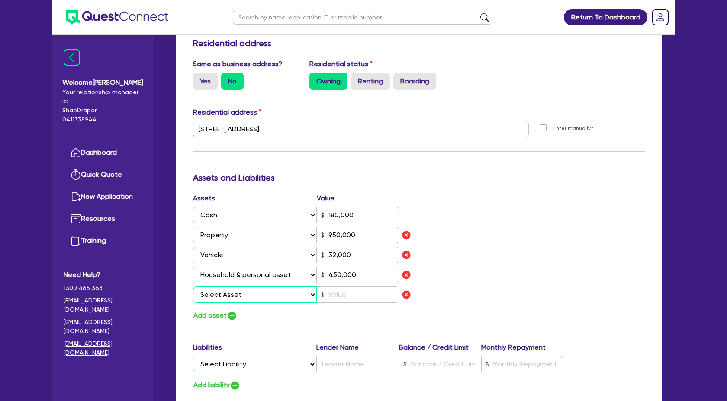
click at [284, 297] on select "Select Asset Cash Property Investment property Vehicle Truck Trailer Equipment …" at bounding box center [255, 295] width 124 height 16
select select "OTHER"
click at [193, 287] on select "Select Asset Cash Property Investment property Vehicle Truck Trailer Equipment …" at bounding box center [255, 295] width 124 height 16
type input "0"
type input "0432 844 572"
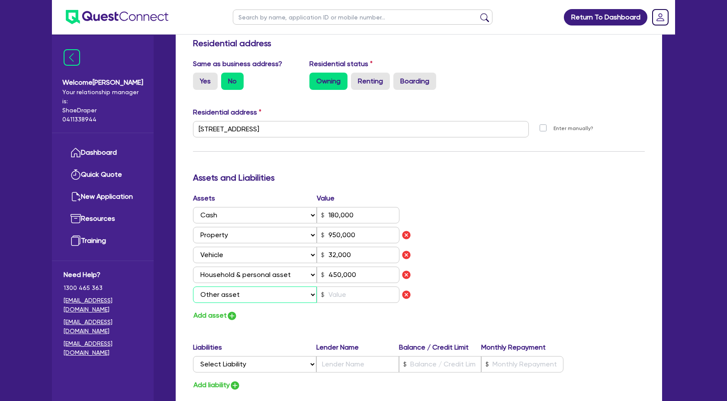
type input "180,000"
type input "950,000"
type input "32,000"
type input "450,000"
click at [376, 290] on input "text" at bounding box center [358, 295] width 83 height 16
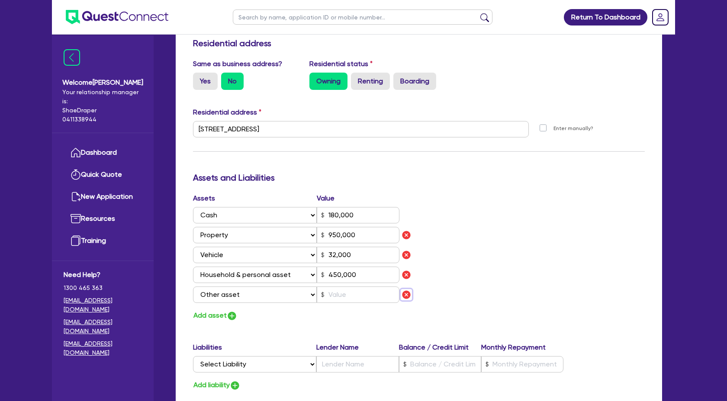
click at [405, 293] on img "button" at bounding box center [406, 295] width 10 height 10
type input "0"
type input "0432 844 572"
type input "180,000"
type input "950,000"
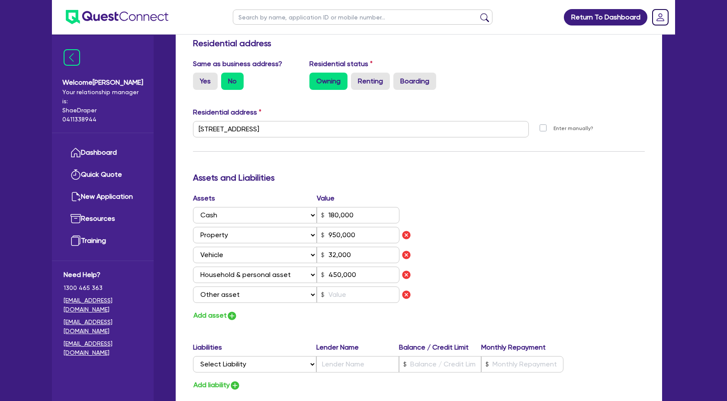
type input "32,000"
type input "450,000"
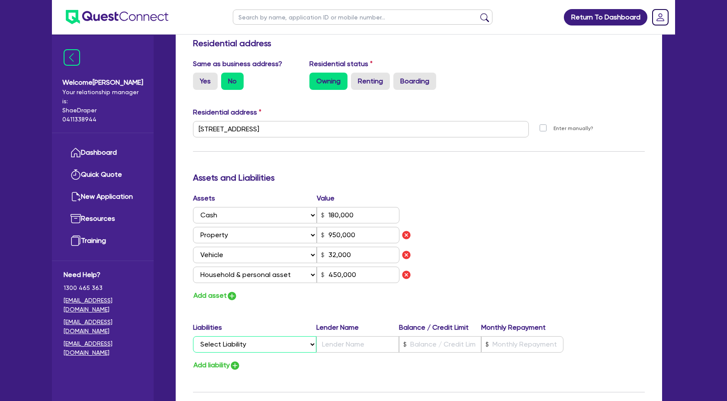
click at [312, 344] on select "Select Liability Credit card Mortgage Investment property loan Vehicle loan Tru…" at bounding box center [254, 345] width 123 height 16
select select "MORTGAGE"
click at [193, 337] on select "Select Liability Credit card Mortgage Investment property loan Vehicle loan Tru…" at bounding box center [254, 345] width 123 height 16
click at [348, 345] on input "text" at bounding box center [357, 345] width 82 height 16
click at [356, 345] on input "text" at bounding box center [357, 345] width 82 height 16
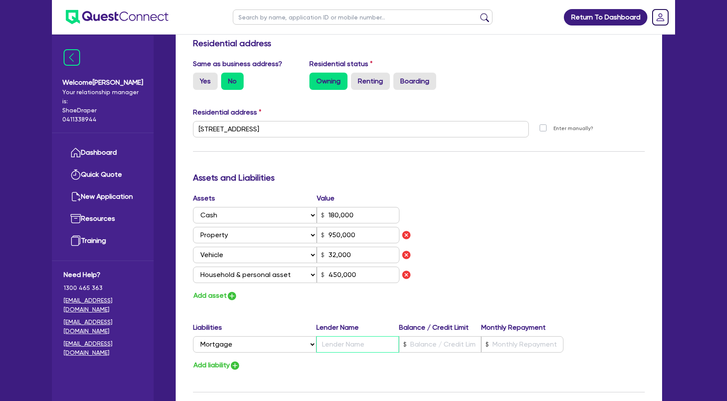
paste input "Suncorp Bank"
click at [419, 348] on input "text" at bounding box center [440, 345] width 82 height 16
paste input "408,875"
click at [521, 348] on input "text" at bounding box center [522, 345] width 82 height 16
paste input "588.50"
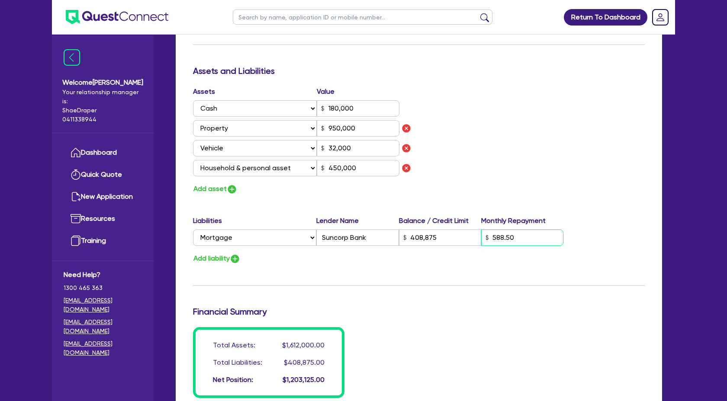
scroll to position [485, 0]
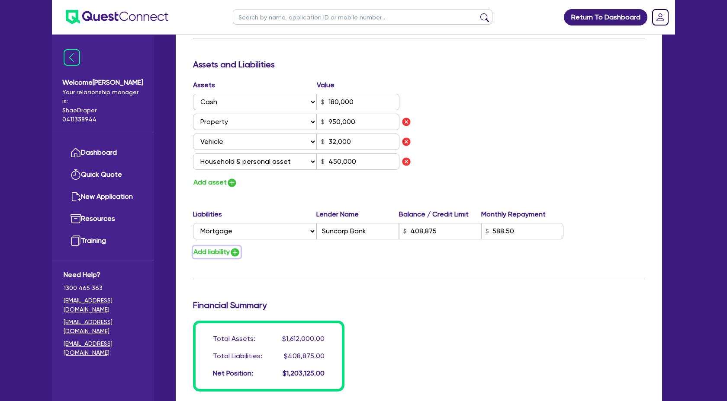
click at [240, 251] on img "button" at bounding box center [235, 252] width 10 height 10
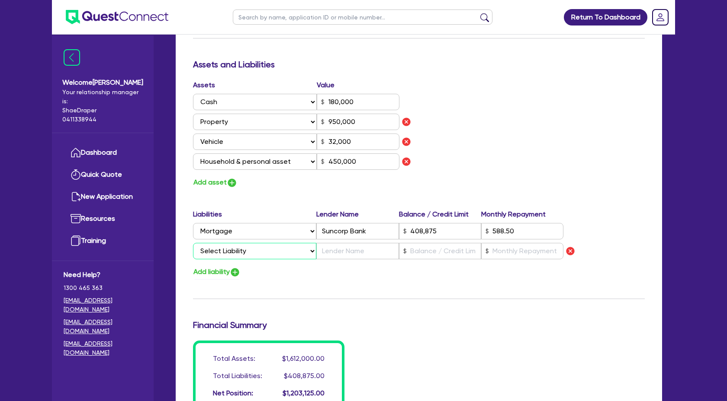
click at [267, 256] on select "Select Liability Credit card Mortgage Investment property loan Vehicle loan Tru…" at bounding box center [254, 251] width 123 height 16
click at [193, 243] on select "Select Liability Credit card Mortgage Investment property loan Vehicle loan Tru…" at bounding box center [254, 251] width 123 height 16
click at [355, 253] on input "text" at bounding box center [357, 251] width 82 height 16
click at [349, 252] on input "text" at bounding box center [357, 251] width 82 height 16
paste input "$30,037"
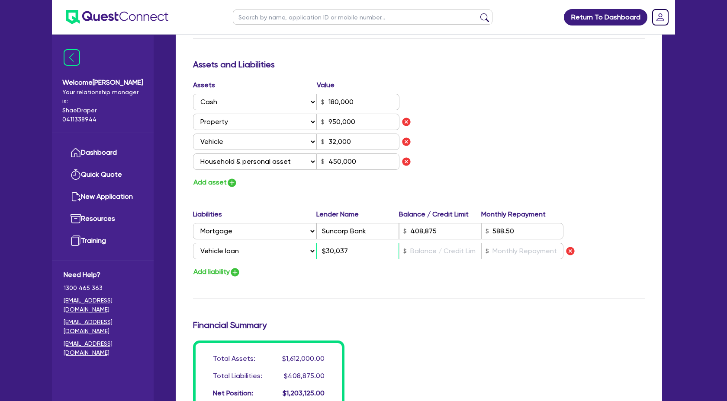
drag, startPoint x: 364, startPoint y: 252, endPoint x: 302, endPoint y: 252, distance: 61.9
click at [302, 252] on div "Select Liability Credit card Mortgage Investment property loan Vehicle loan Tru…" at bounding box center [378, 251] width 370 height 16
click at [411, 252] on input "text" at bounding box center [440, 251] width 82 height 16
paste input "30,037"
click at [353, 253] on input "text" at bounding box center [357, 251] width 82 height 16
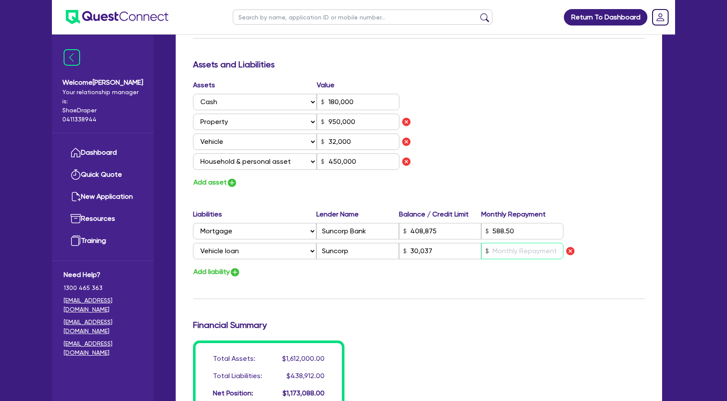
click at [501, 248] on input "text" at bounding box center [522, 251] width 82 height 16
click at [541, 354] on div "Total Assets: $1,612,000.00 Total Liabilities: $438,912.00 Net Position: $1,173…" at bounding box center [418, 376] width 465 height 71
click at [235, 273] on img "button" at bounding box center [235, 272] width 10 height 10
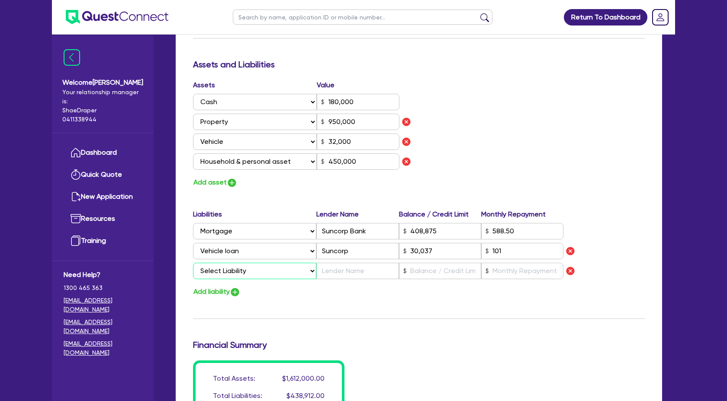
click at [235, 273] on select "Select Liability Credit card Mortgage Investment property loan Vehicle loan Tru…" at bounding box center [254, 271] width 123 height 16
click at [193, 263] on select "Select Liability Credit card Mortgage Investment property loan Vehicle loan Tru…" at bounding box center [254, 271] width 123 height 16
click at [326, 271] on input "text" at bounding box center [357, 271] width 82 height 16
click at [443, 273] on input "text" at bounding box center [440, 271] width 82 height 16
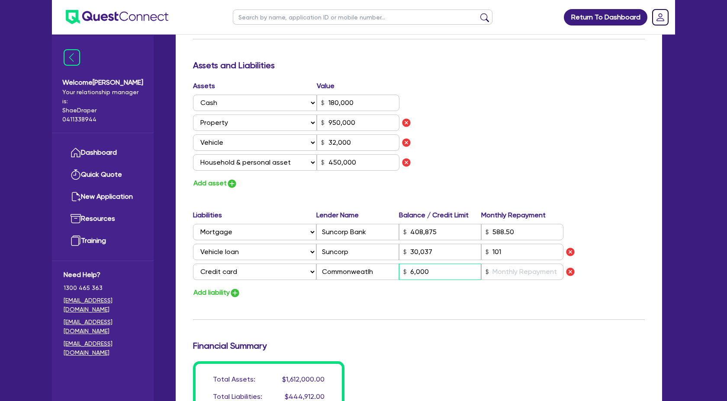
scroll to position [484, 0]
click at [515, 338] on div "Update residential status for Director #1 Boarding is only acceptable when the …" at bounding box center [419, 62] width 452 height 739
click at [506, 274] on input "text" at bounding box center [522, 271] width 82 height 16
click at [501, 295] on div "Add liability" at bounding box center [418, 293] width 465 height 12
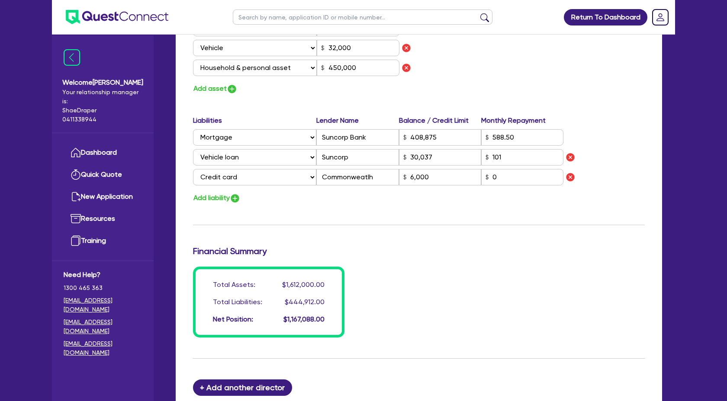
scroll to position [584, 0]
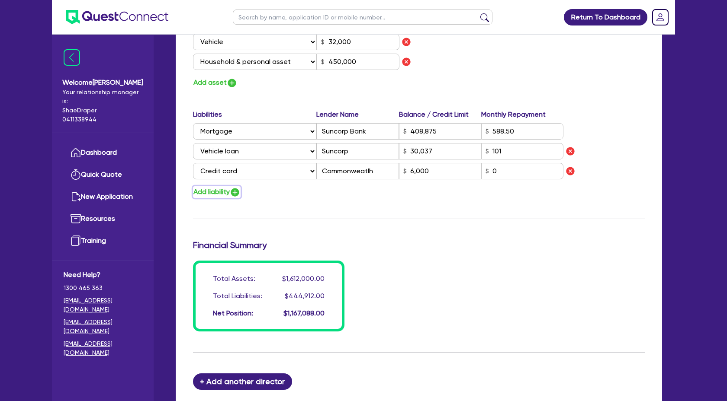
click at [237, 192] on img "button" at bounding box center [235, 192] width 10 height 10
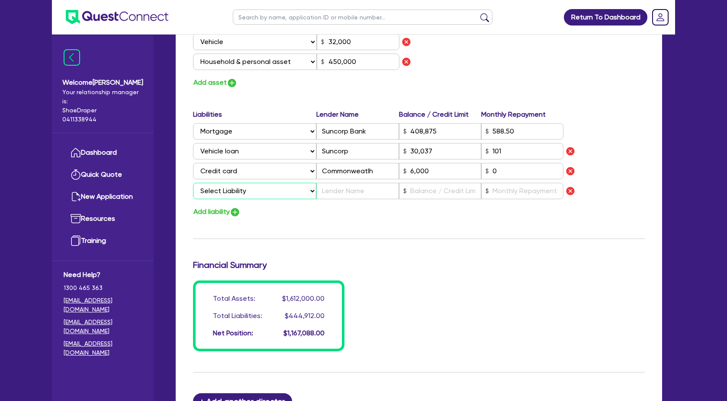
click at [308, 189] on select "Select Liability Credit card Mortgage Investment property loan Vehicle loan Tru…" at bounding box center [254, 191] width 123 height 16
click at [193, 183] on select "Select Liability Credit card Mortgage Investment property loan Vehicle loan Tru…" at bounding box center [254, 191] width 123 height 16
click at [348, 194] on input "text" at bounding box center [357, 191] width 82 height 16
paste input "Suncorp Bank"
click at [441, 189] on input "text" at bounding box center [440, 191] width 82 height 16
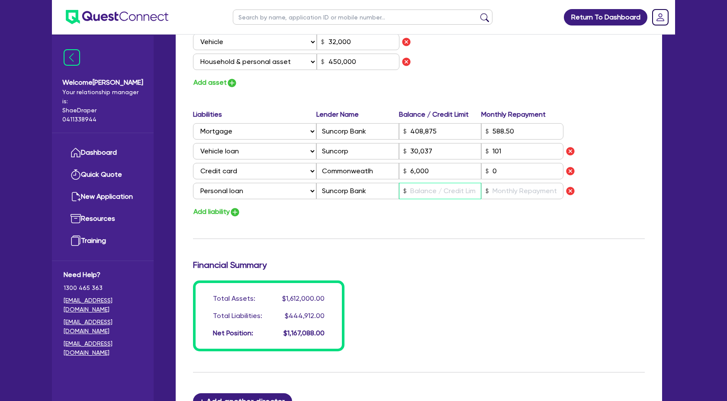
click at [420, 195] on input "text" at bounding box center [440, 191] width 82 height 16
click at [570, 192] on img "button" at bounding box center [570, 191] width 10 height 10
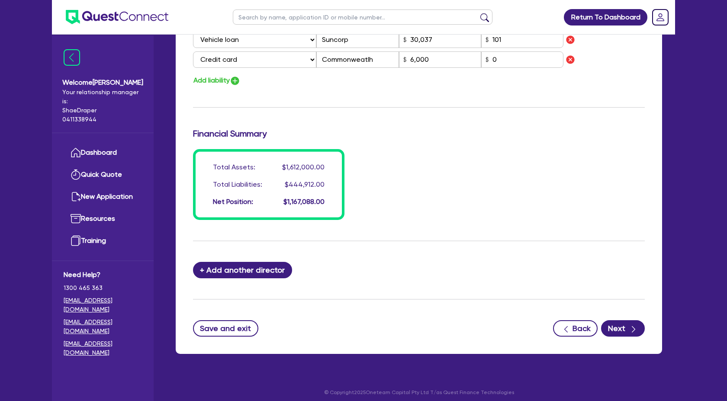
scroll to position [702, 0]
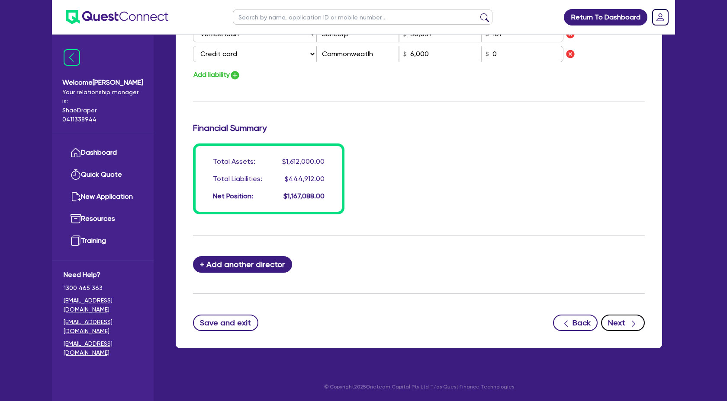
click at [639, 329] on button "Next" at bounding box center [623, 323] width 44 height 16
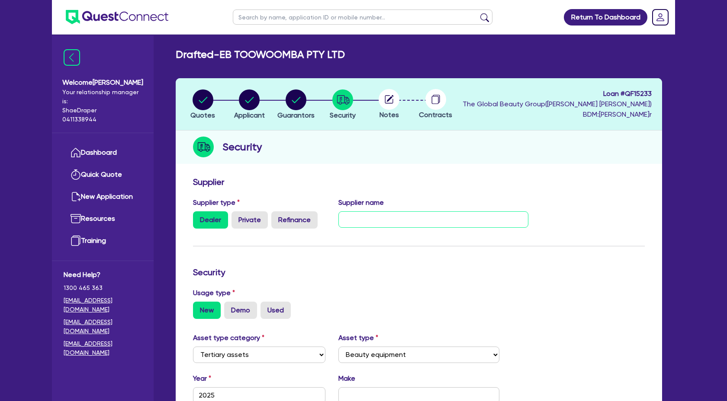
click at [385, 225] on input "text" at bounding box center [433, 220] width 190 height 16
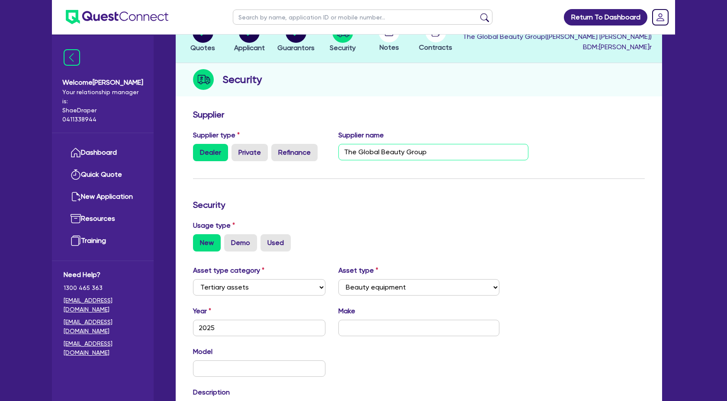
scroll to position [73, 0]
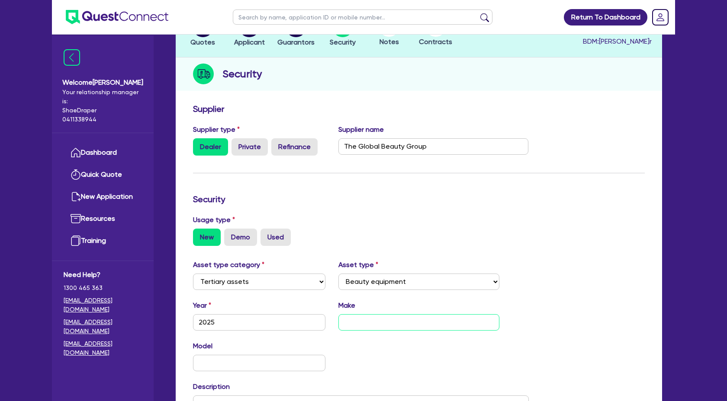
click at [389, 324] on input "text" at bounding box center [418, 322] width 161 height 16
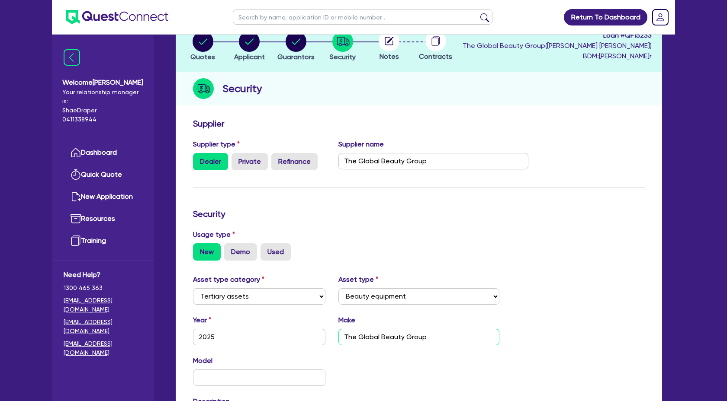
scroll to position [57, 0]
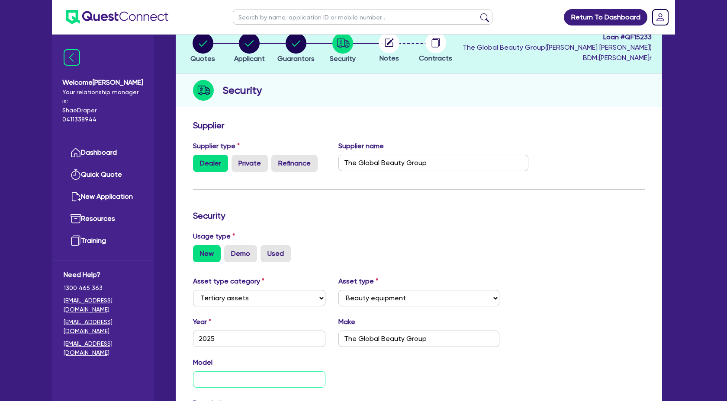
click at [230, 375] on input "text" at bounding box center [259, 380] width 132 height 16
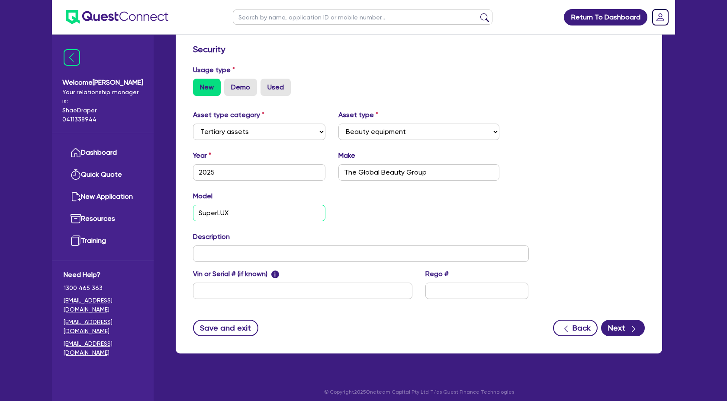
scroll to position [224, 0]
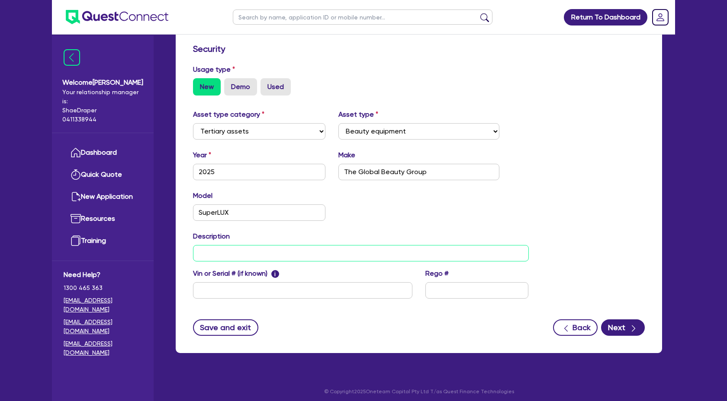
click at [207, 250] on input "text" at bounding box center [361, 253] width 336 height 16
paste input "Commercial IPL Beauty Device"
click at [630, 325] on icon "button" at bounding box center [633, 328] width 9 height 9
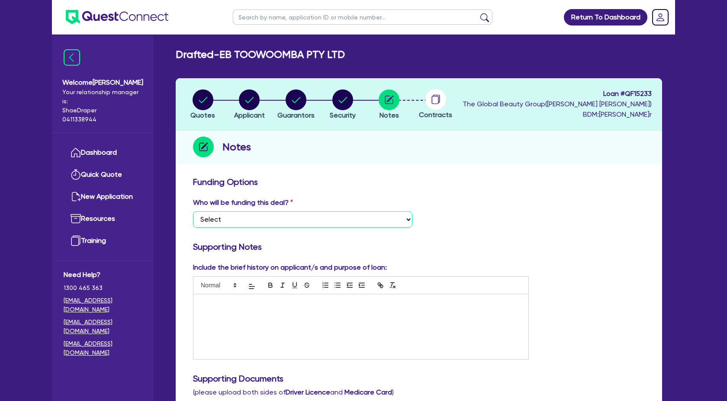
click at [324, 218] on select "Select I want Quest to fund 100% I will fund 100% I will co-fund with Quest Oth…" at bounding box center [302, 220] width 219 height 16
click at [193, 212] on select "Select I want Quest to fund 100% I will fund 100% I will co-fund with Quest Oth…" at bounding box center [302, 220] width 219 height 16
click at [224, 324] on div at bounding box center [360, 327] width 335 height 65
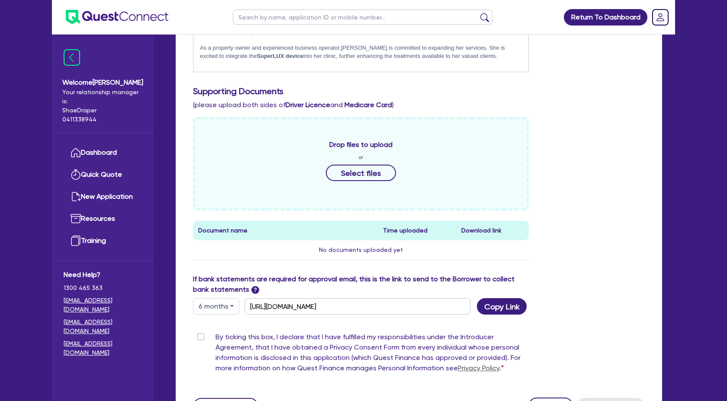
scroll to position [295, 0]
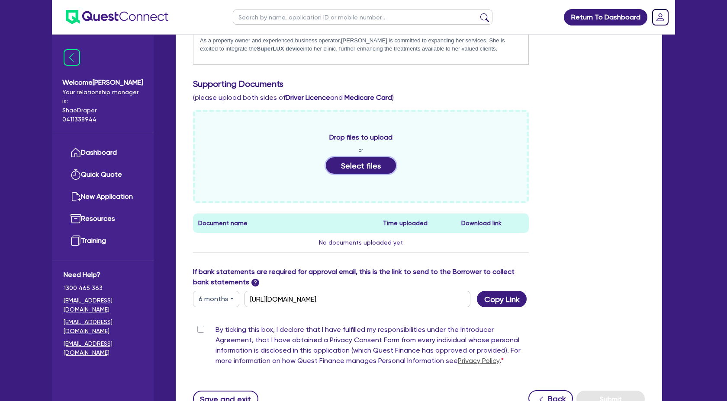
click at [355, 163] on button "Select files" at bounding box center [361, 165] width 70 height 16
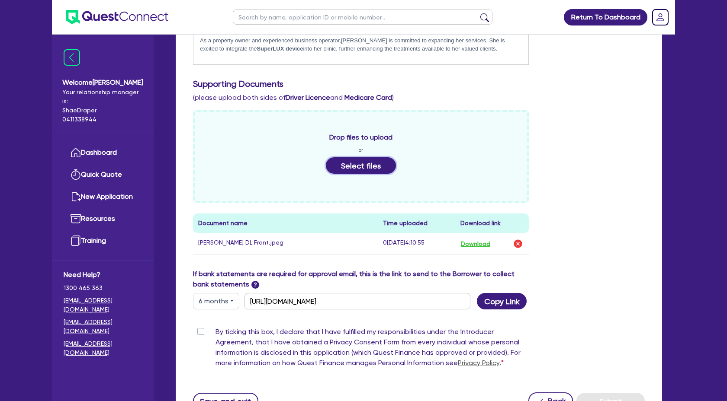
click at [374, 165] on button "Select files" at bounding box center [361, 165] width 70 height 16
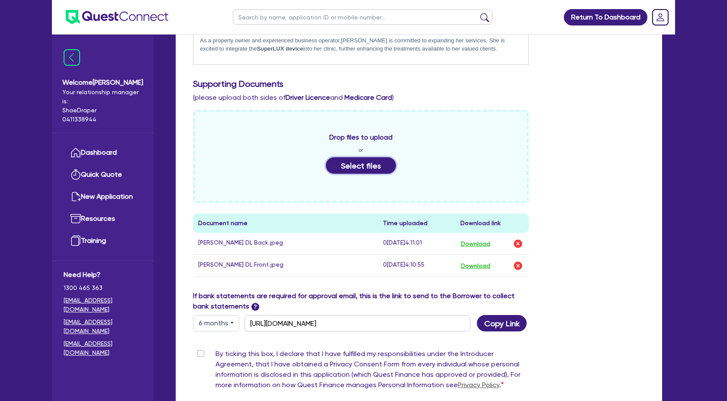
click at [377, 167] on button "Select files" at bounding box center [361, 165] width 70 height 16
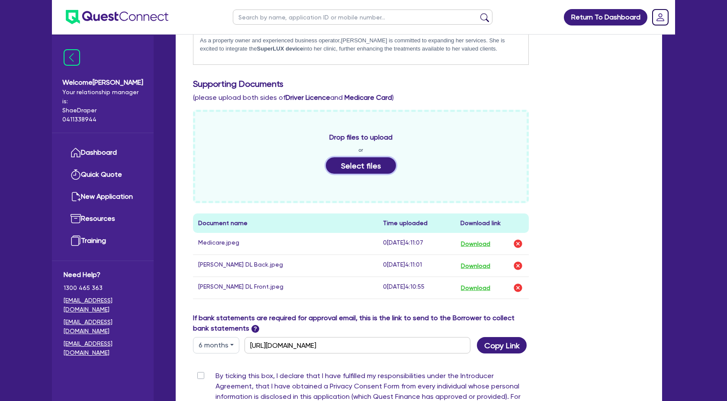
click at [378, 164] on button "Select files" at bounding box center [361, 165] width 70 height 16
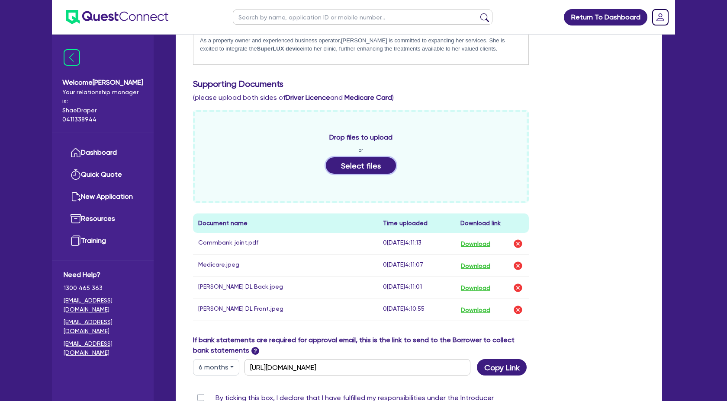
click at [375, 165] on button "Select files" at bounding box center [361, 165] width 70 height 16
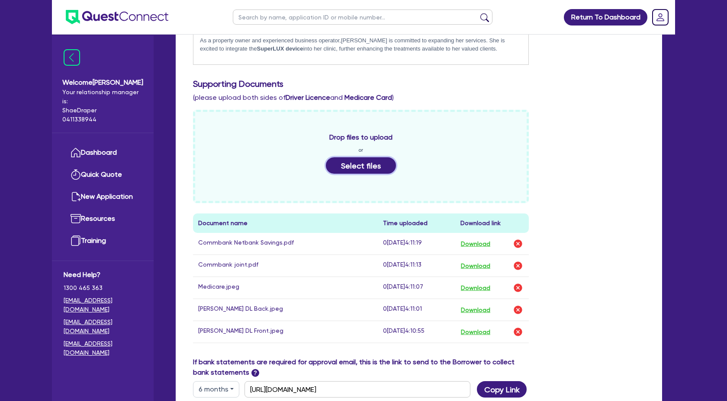
click at [358, 167] on button "Select files" at bounding box center [361, 165] width 70 height 16
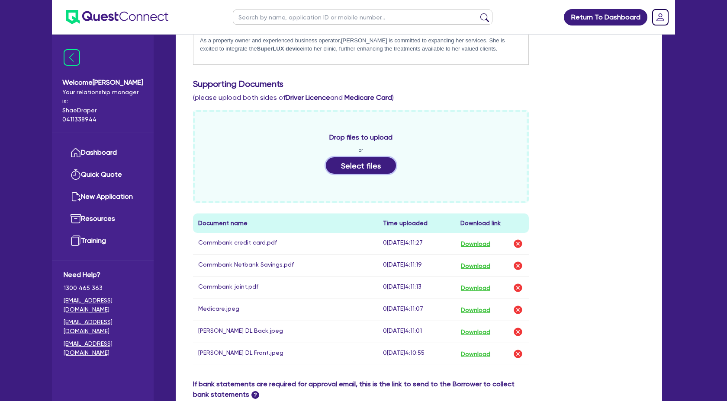
click at [379, 167] on button "Select files" at bounding box center [361, 165] width 70 height 16
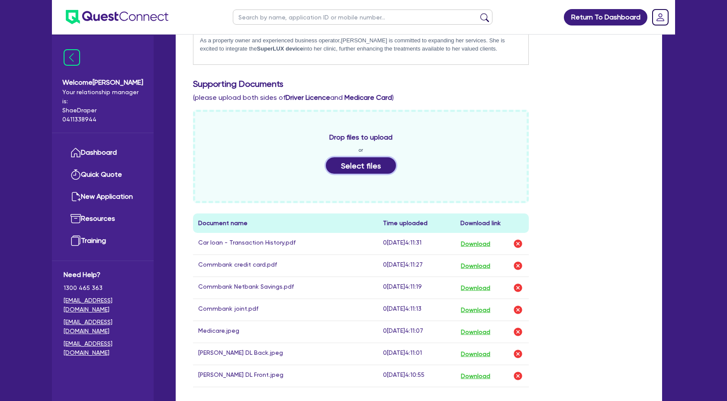
click at [372, 164] on button "Select files" at bounding box center [361, 165] width 70 height 16
click at [374, 172] on button "Select files" at bounding box center [361, 165] width 70 height 16
click at [371, 170] on button "Select files" at bounding box center [361, 165] width 70 height 16
click at [360, 167] on button "Select files" at bounding box center [361, 165] width 70 height 16
click at [371, 170] on button "Select files" at bounding box center [361, 165] width 70 height 16
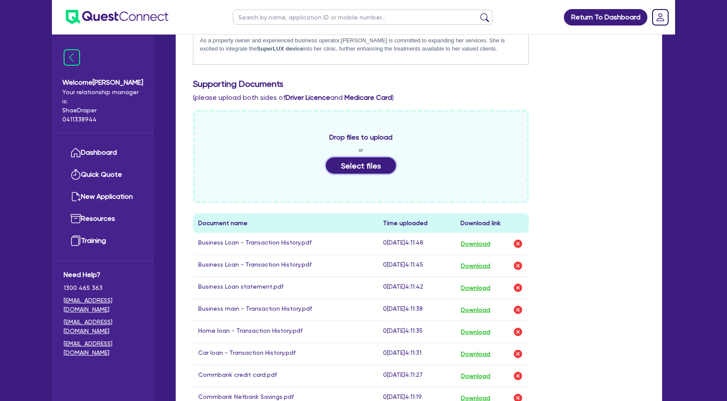
click at [356, 171] on button "Select files" at bounding box center [361, 165] width 70 height 16
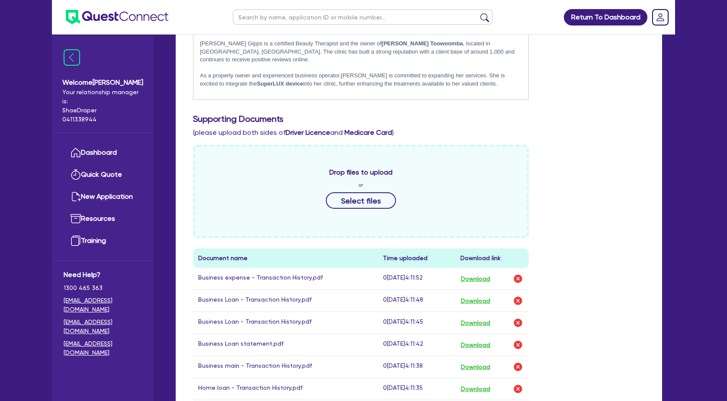
scroll to position [256, 0]
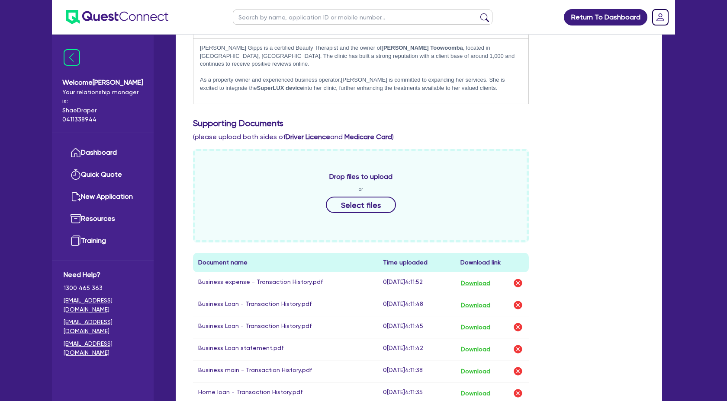
click at [348, 214] on div "Drop files to upload or Select files" at bounding box center [361, 195] width 336 height 93
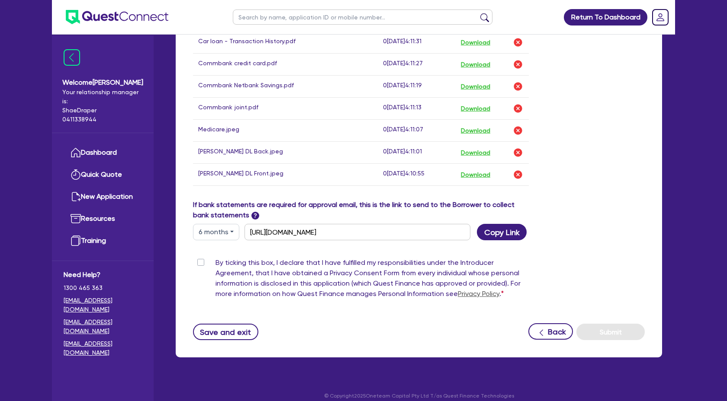
scroll to position [660, 0]
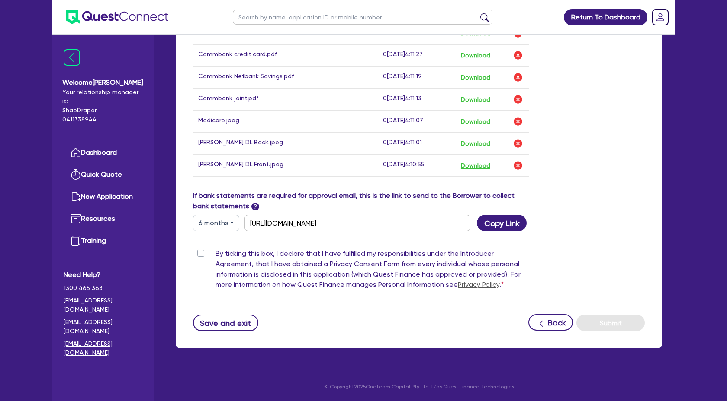
click at [215, 253] on label "By ticking this box, I declare that I have fulfilled my responsibilities under …" at bounding box center [371, 271] width 313 height 45
click at [198, 253] on input "By ticking this box, I declare that I have fulfilled my responsibilities under …" at bounding box center [196, 253] width 7 height 8
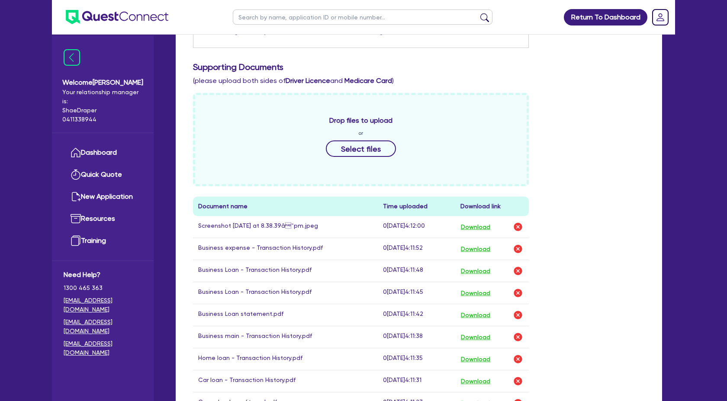
scroll to position [308, 0]
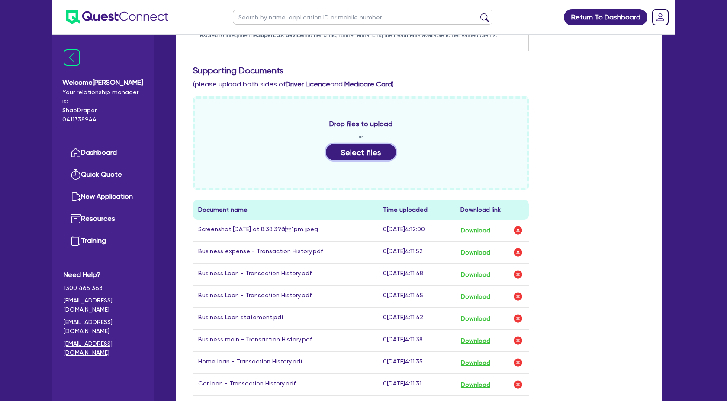
click at [343, 148] on button "Select files" at bounding box center [361, 152] width 70 height 16
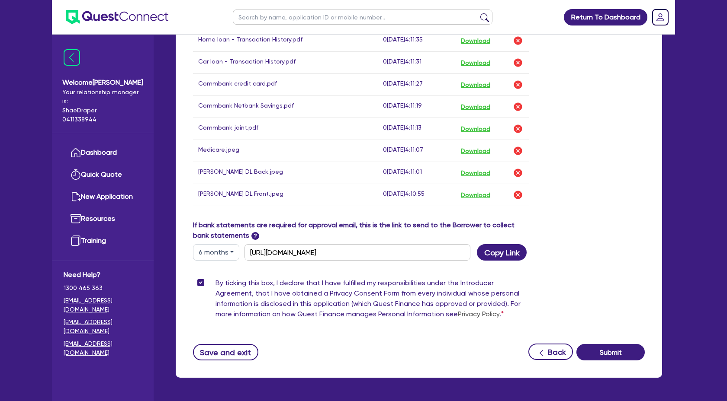
scroll to position [660, 0]
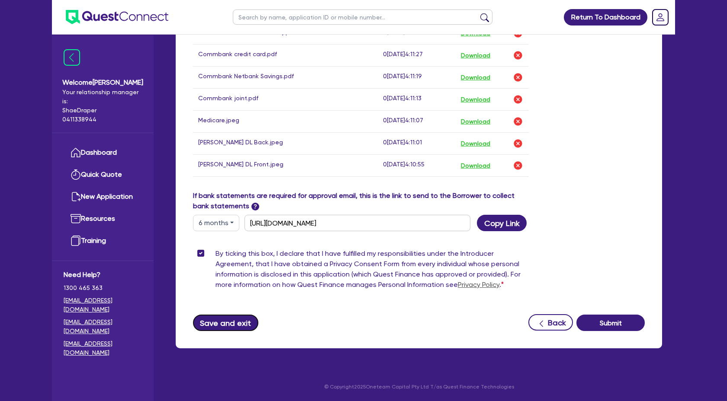
click at [228, 324] on button "Save and exit" at bounding box center [225, 323] width 65 height 16
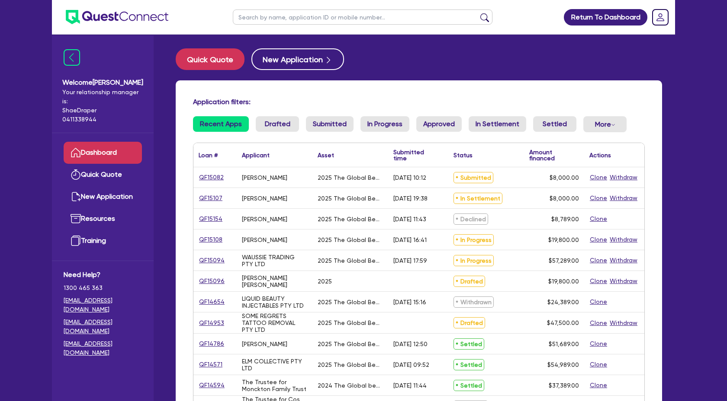
scroll to position [778, 0]
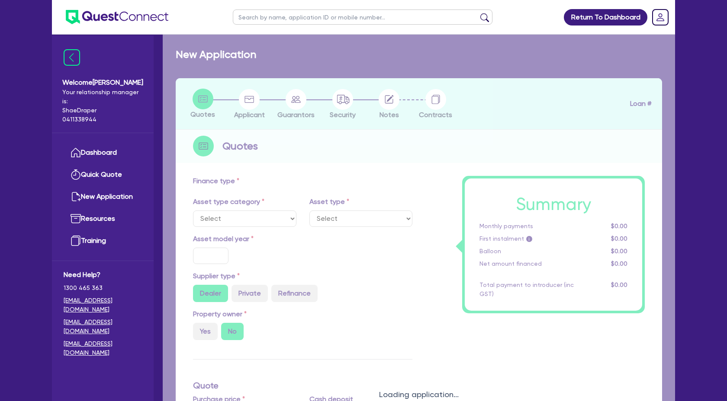
select select "TERTIARY_ASSETS"
type input "2025"
type input "10,000"
type input "2,000"
type input "4"
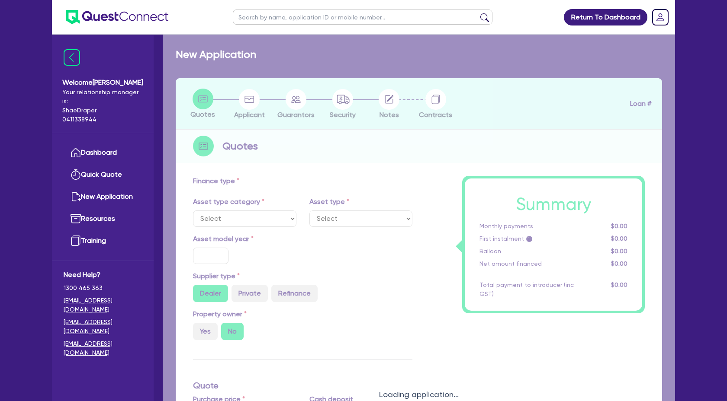
type input "320"
radio input "true"
type input "17.95"
select select "BEAUTY_EQUIPMENT"
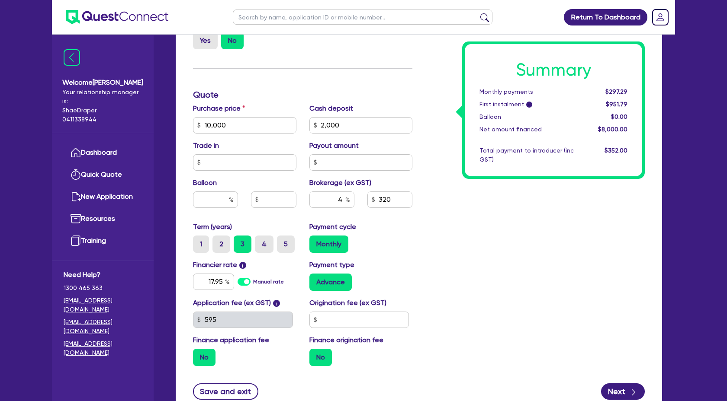
scroll to position [312, 0]
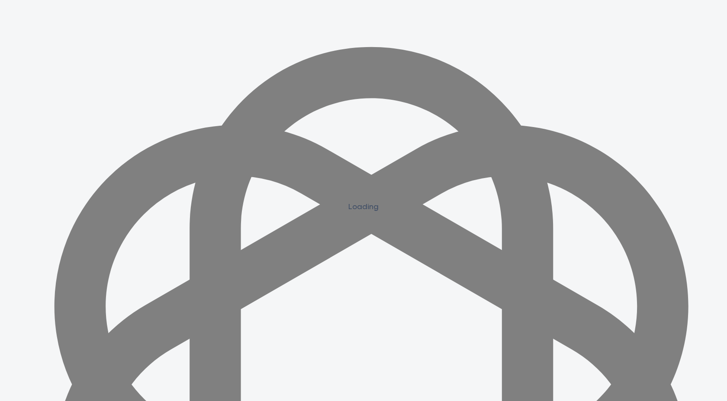
scroll to position [778, 0]
